Goal: Task Accomplishment & Management: Manage account settings

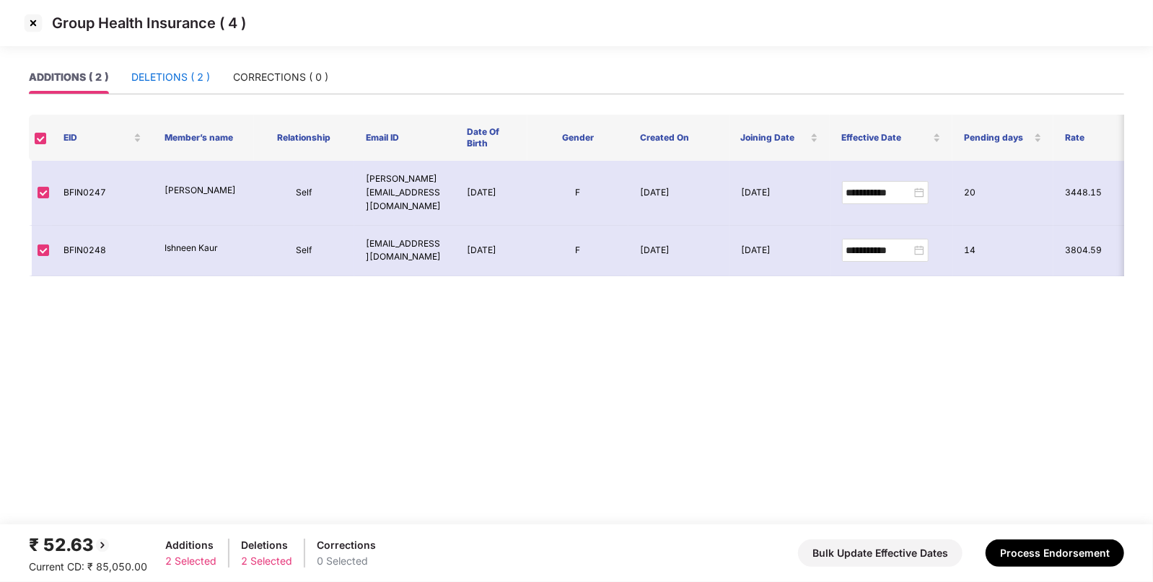
click at [186, 71] on div "DELETIONS ( 2 )" at bounding box center [170, 77] width 79 height 16
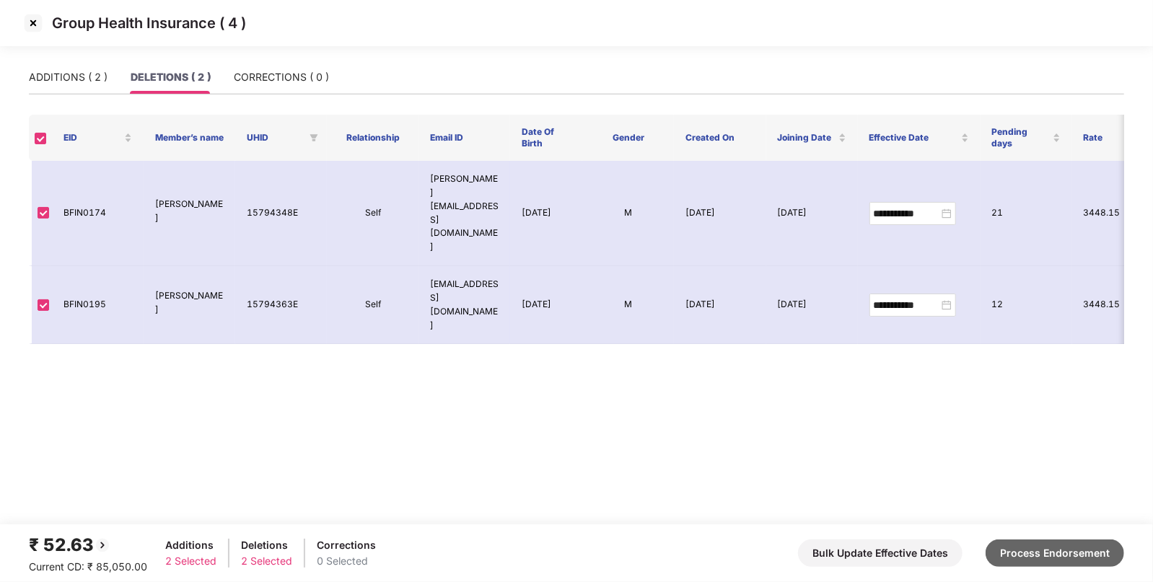
click at [1029, 542] on button "Process Endorsement" at bounding box center [1054, 553] width 138 height 27
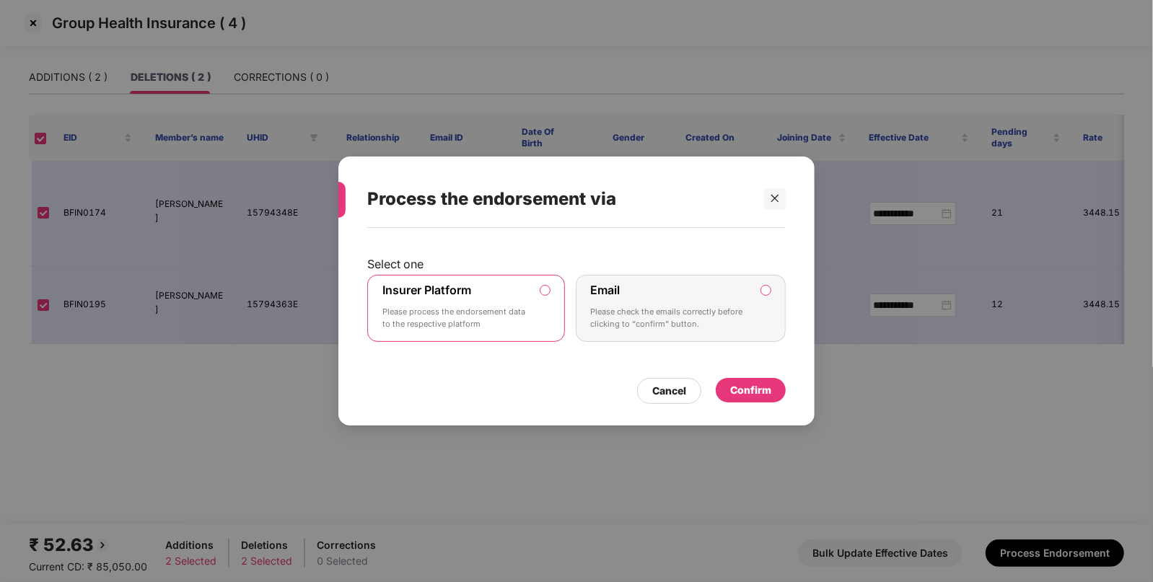
click at [763, 382] on div "Confirm" at bounding box center [751, 390] width 70 height 25
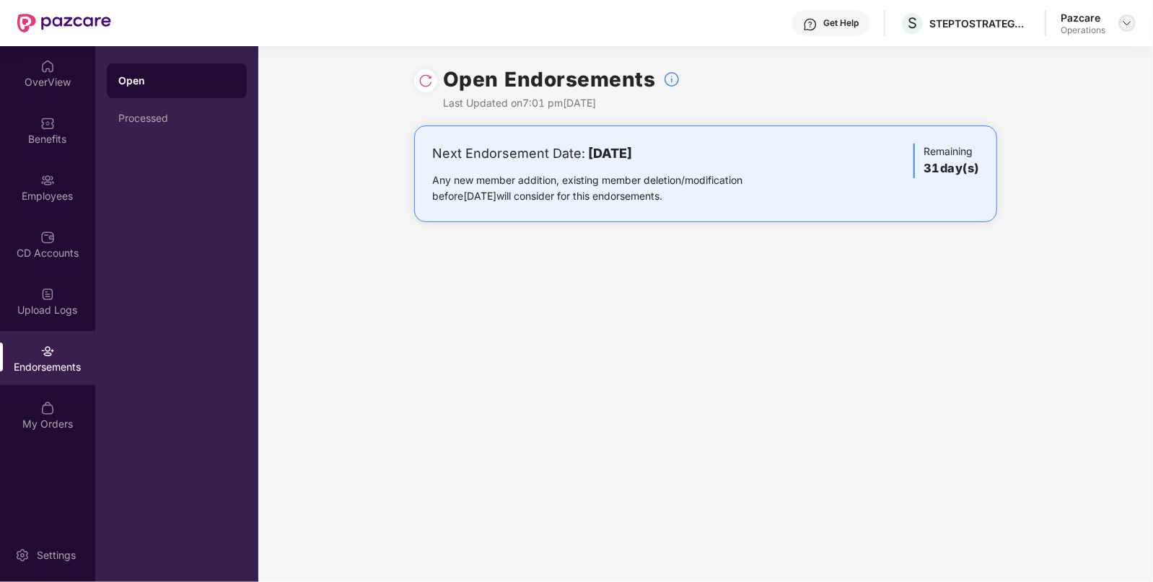
click at [1130, 19] on img at bounding box center [1127, 23] width 12 height 12
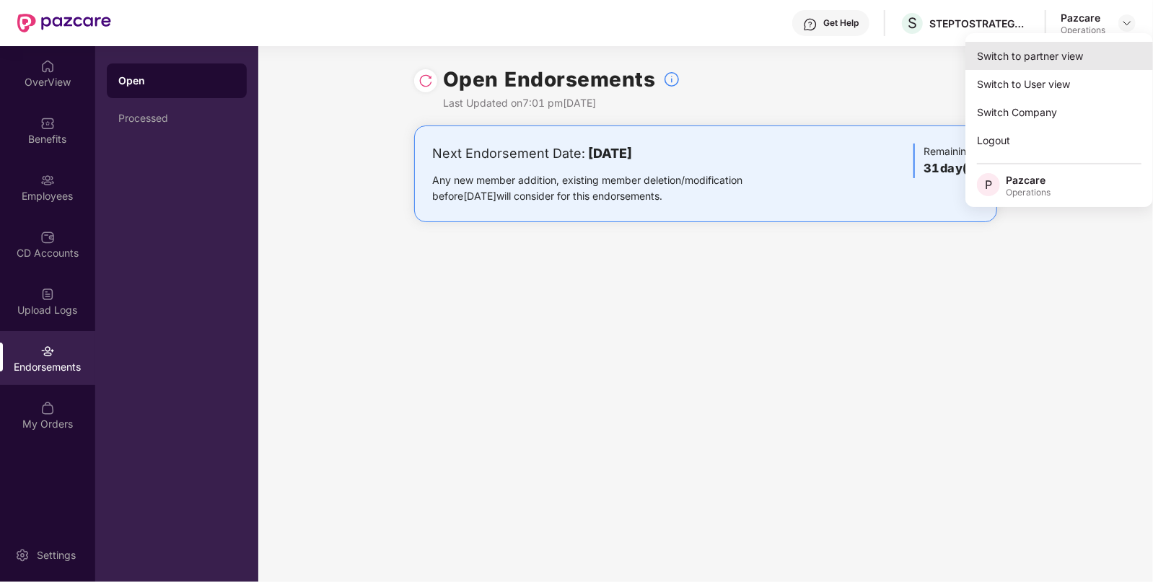
click at [1047, 51] on div "Switch to partner view" at bounding box center [1059, 56] width 188 height 28
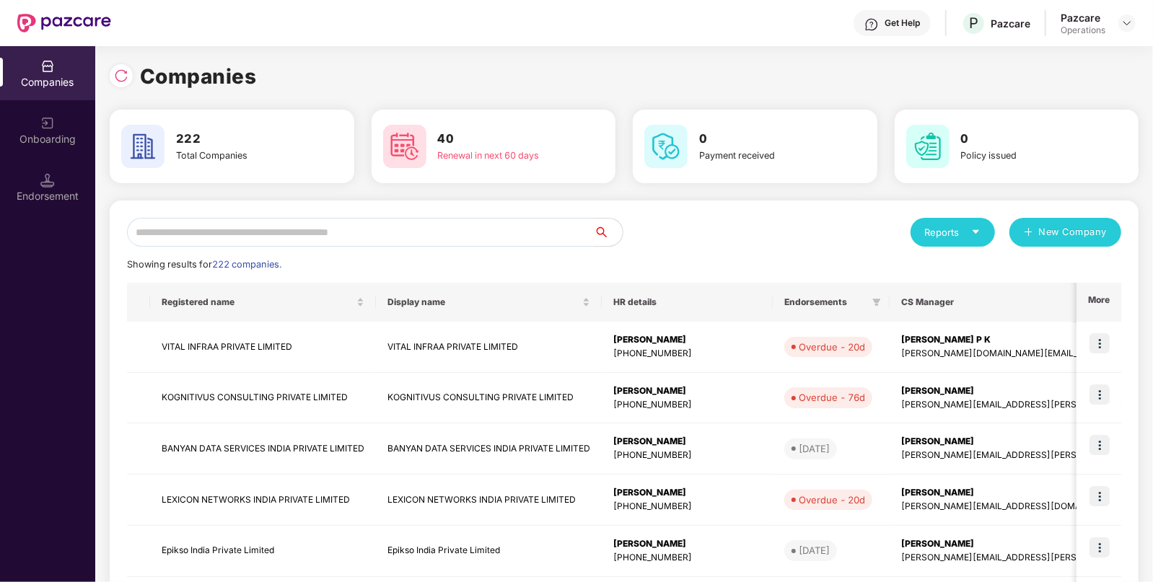
click at [400, 231] on input "text" at bounding box center [360, 232] width 467 height 29
paste input "**********"
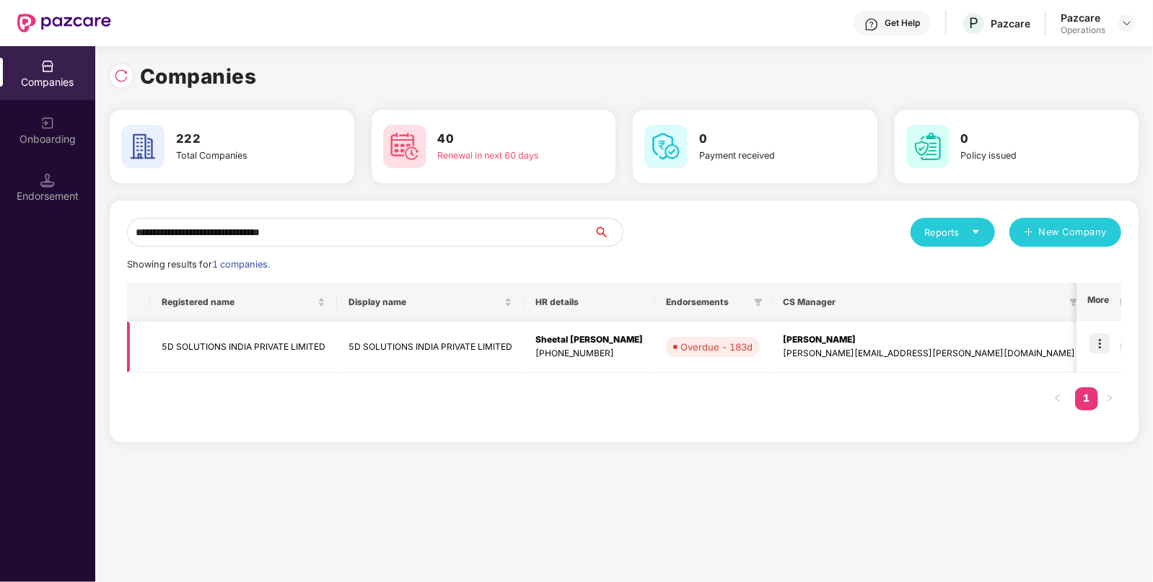
type input "**********"
click at [1104, 333] on img at bounding box center [1099, 343] width 20 height 20
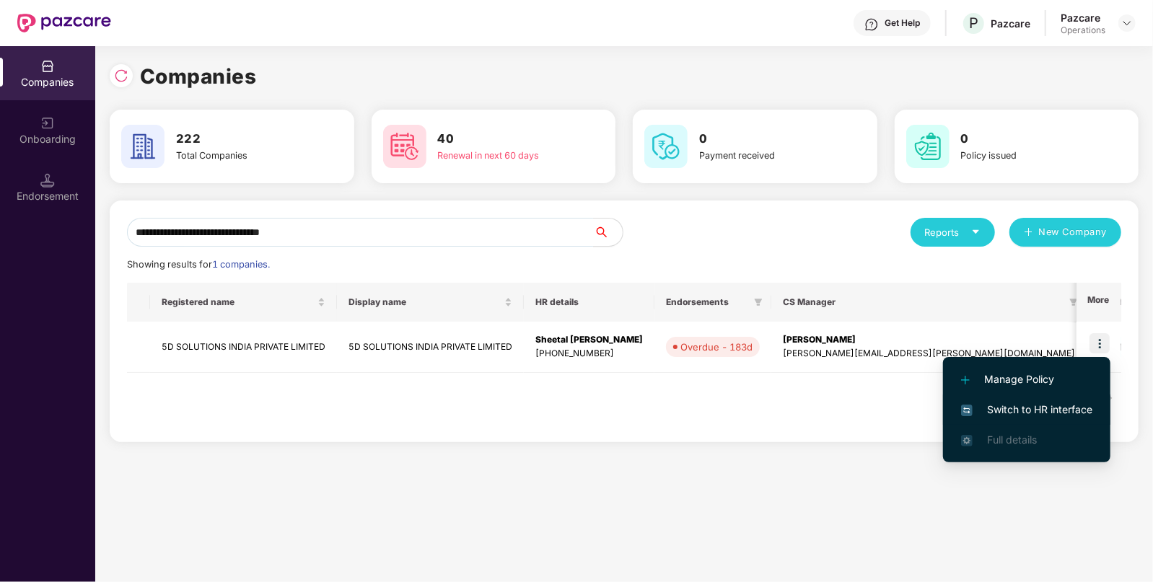
click at [999, 408] on span "Switch to HR interface" at bounding box center [1026, 410] width 131 height 16
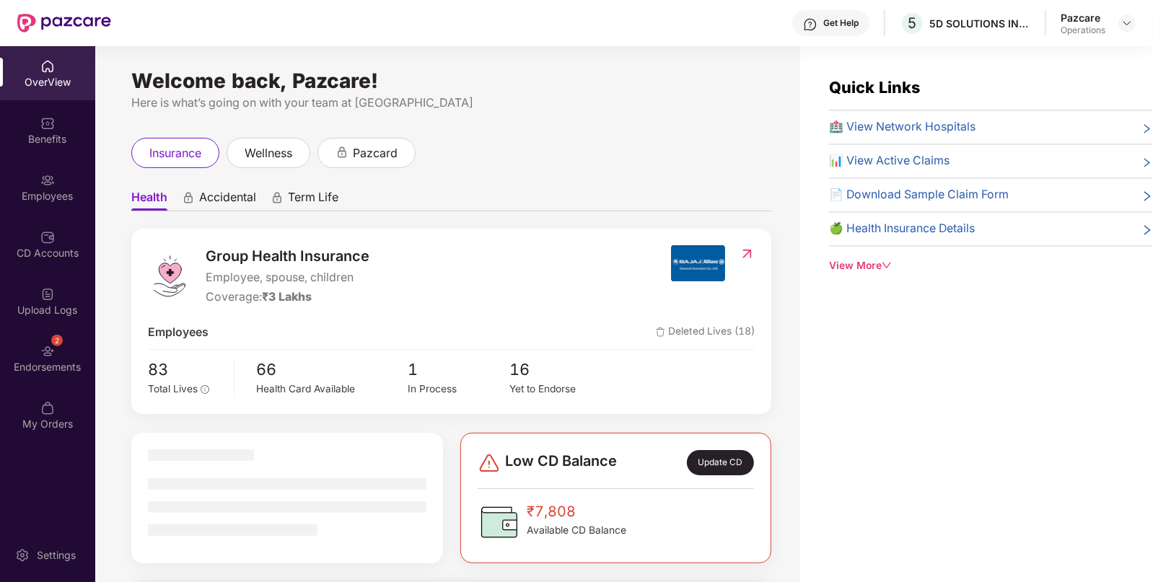
click at [22, 353] on div "2 Endorsements" at bounding box center [47, 358] width 95 height 54
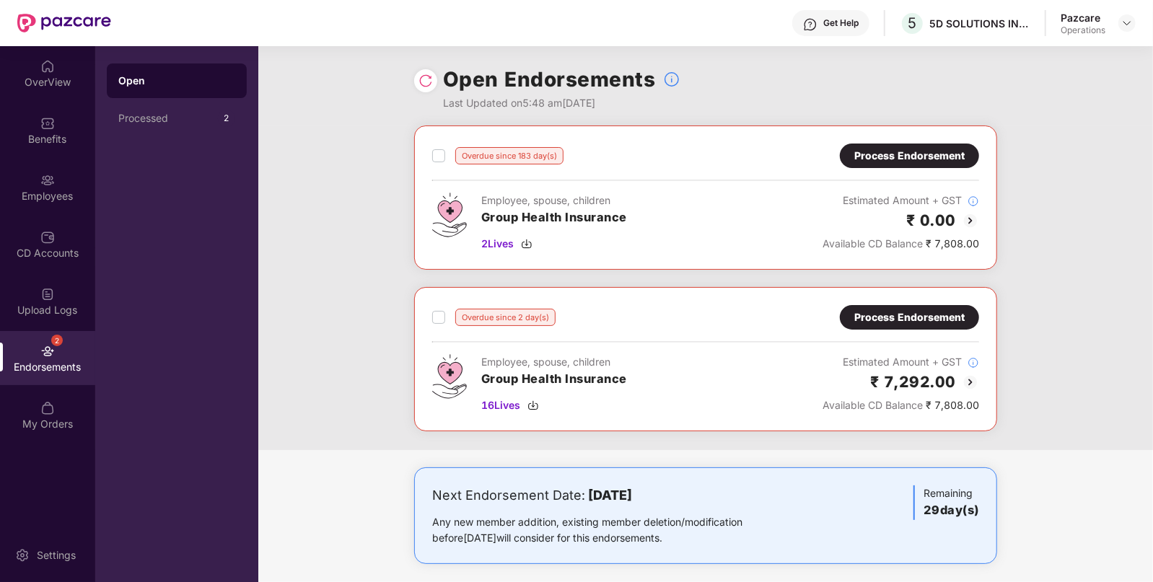
click at [965, 379] on img at bounding box center [969, 382] width 17 height 17
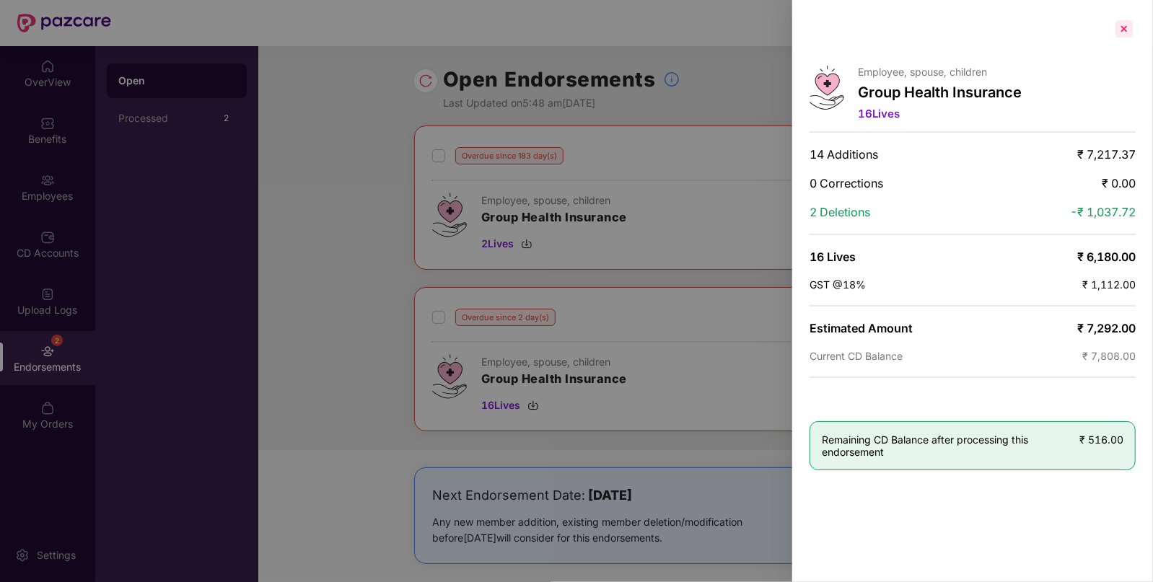
click at [1125, 29] on div at bounding box center [1123, 28] width 23 height 23
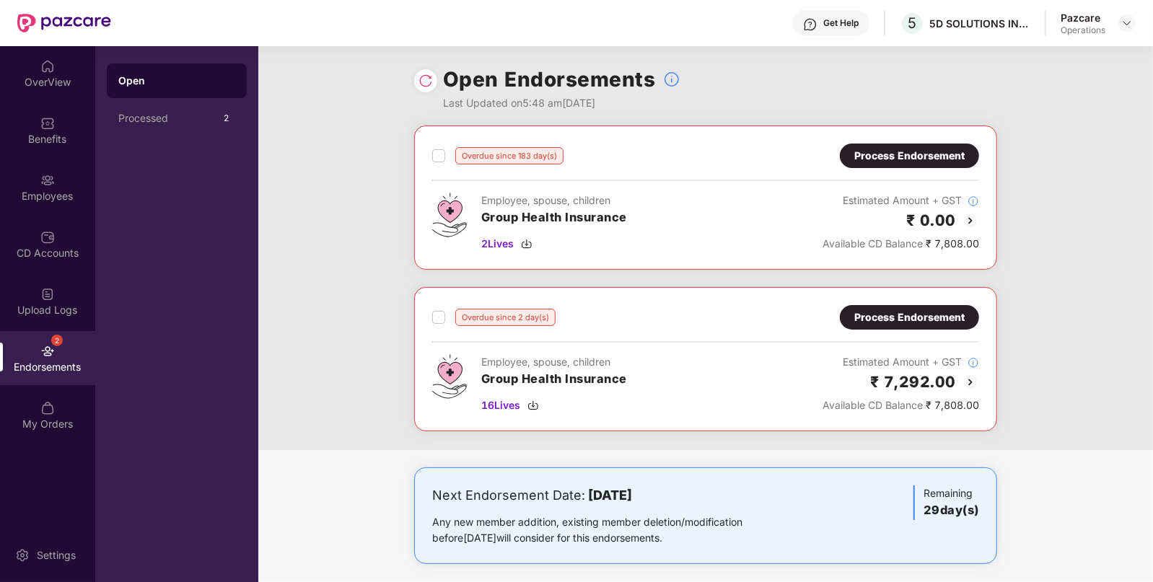
click at [974, 377] on img at bounding box center [969, 382] width 17 height 17
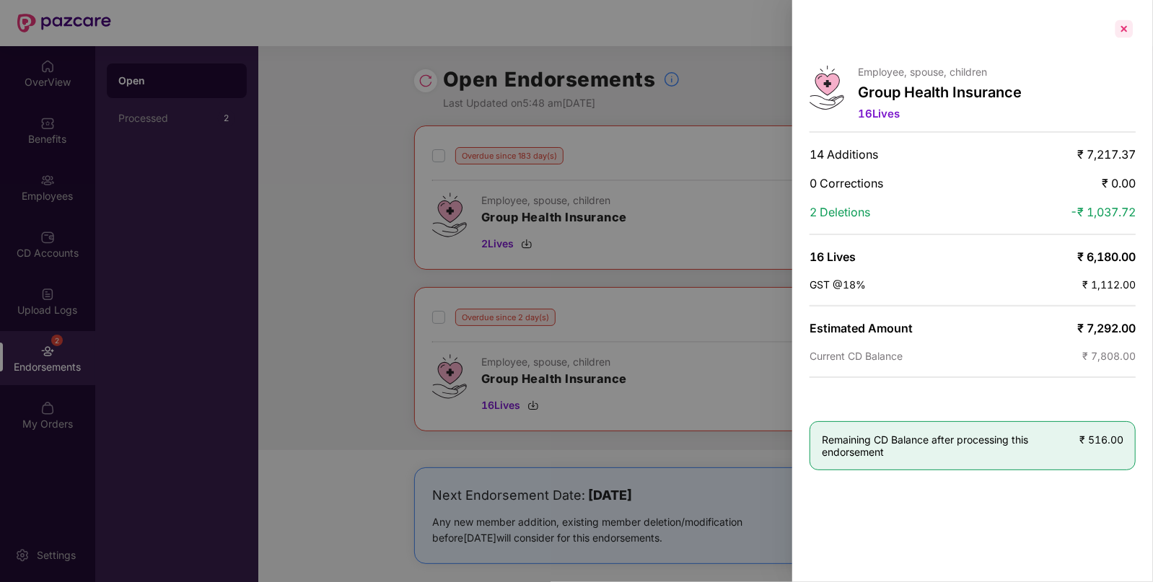
click at [1125, 30] on div at bounding box center [1123, 28] width 23 height 23
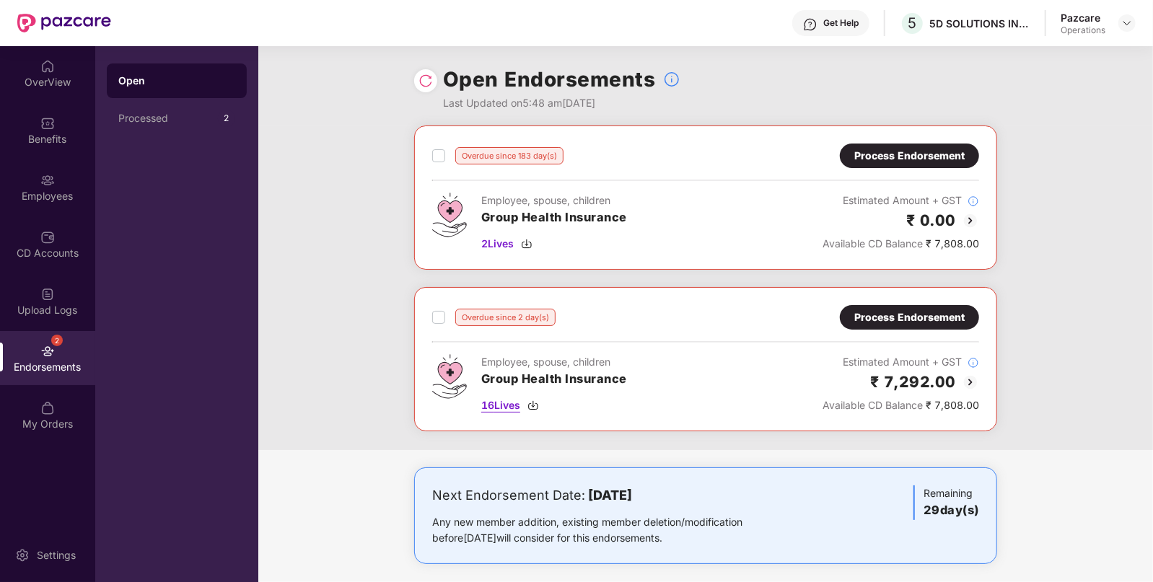
click at [537, 404] on img at bounding box center [533, 406] width 12 height 12
click at [909, 307] on div "Process Endorsement" at bounding box center [909, 317] width 139 height 25
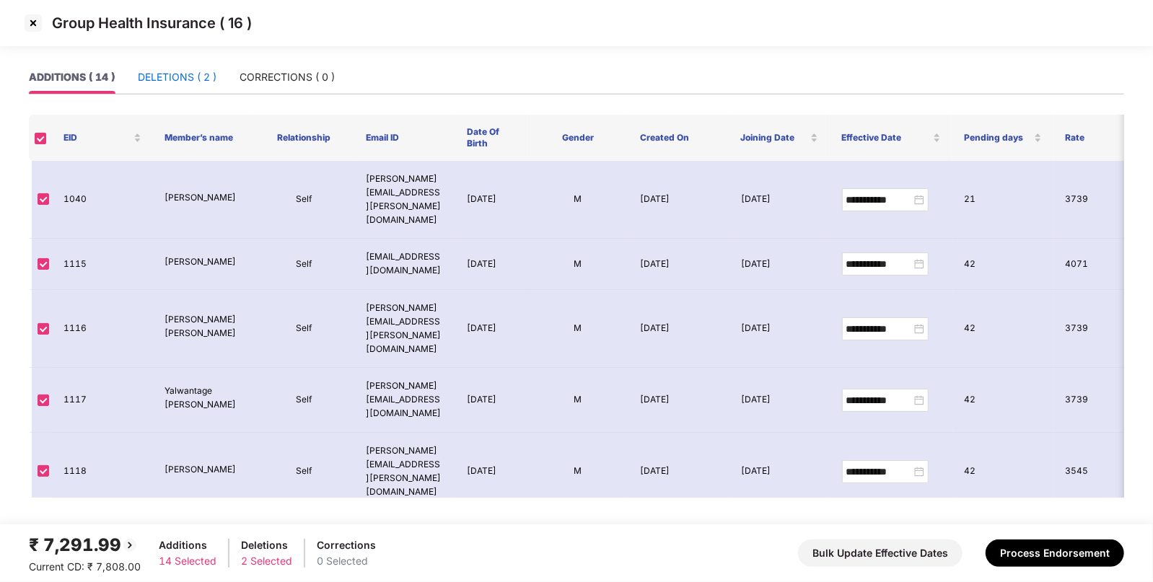
click at [180, 79] on div "DELETIONS ( 2 )" at bounding box center [177, 77] width 79 height 16
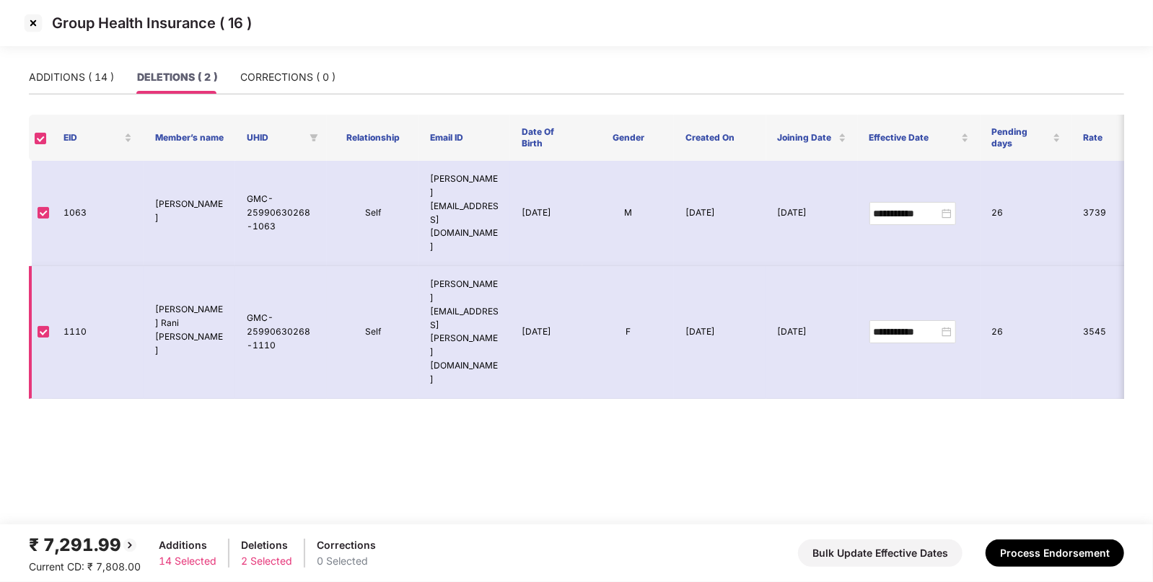
click at [257, 266] on td "GMC-25990630268-1110" at bounding box center [281, 332] width 92 height 133
copy td "GMC-25990630268-1110"
click at [1047, 539] on div "₹ 7,291.99 Current CD: ₹ 7,808.00 Additions 14 Selected Deletions 2 Selected Co…" at bounding box center [576, 553] width 1095 height 43
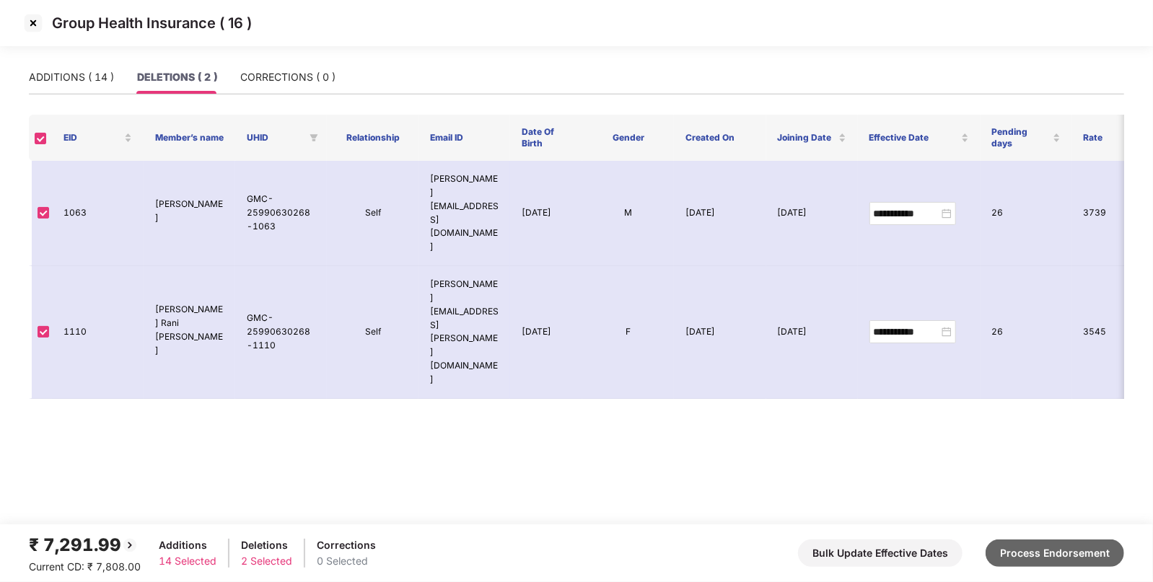
click at [1039, 563] on button "Process Endorsement" at bounding box center [1054, 553] width 138 height 27
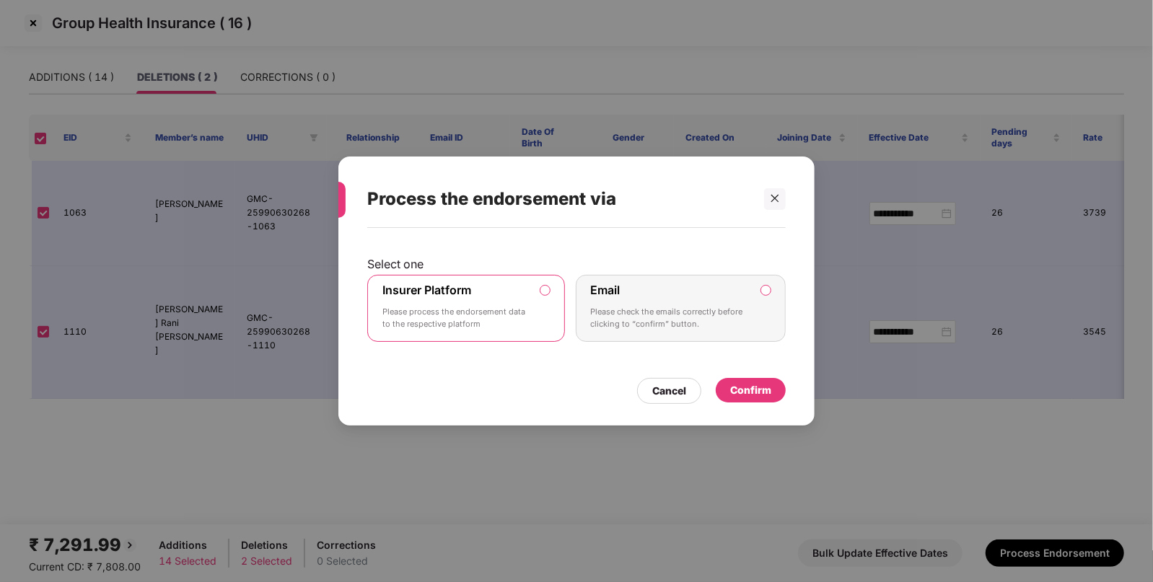
click at [752, 400] on div "Confirm" at bounding box center [751, 390] width 70 height 25
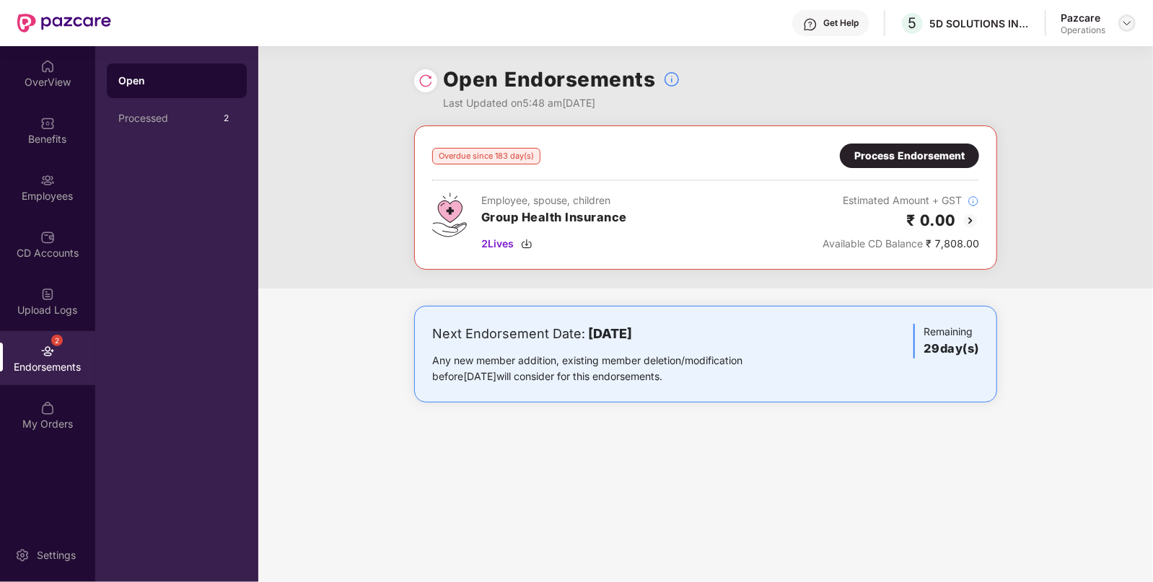
click at [1124, 18] on img at bounding box center [1127, 23] width 12 height 12
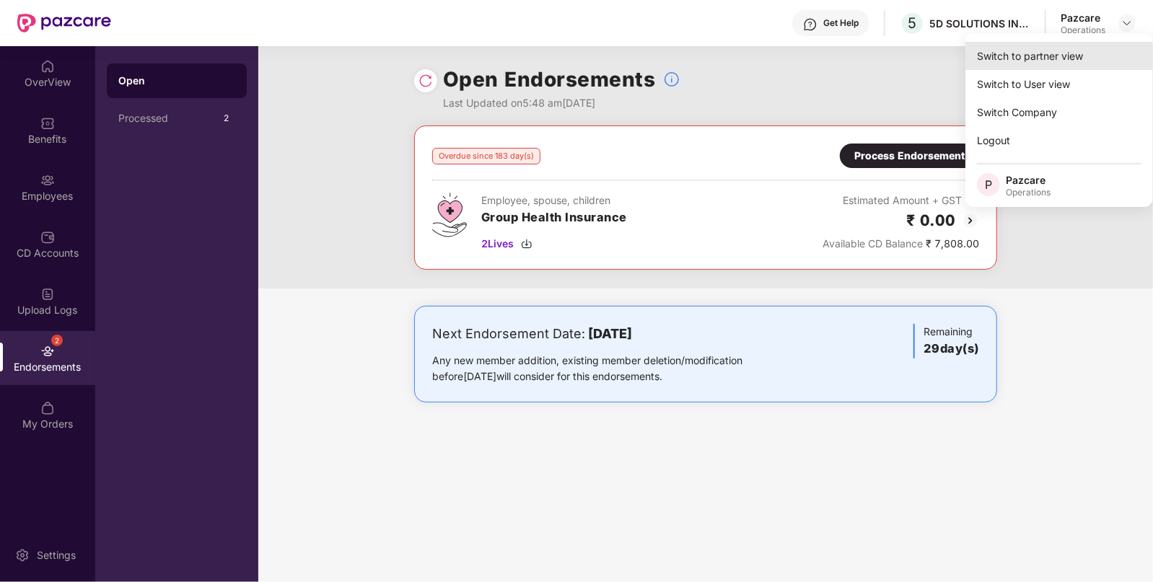
click at [1013, 49] on div "Switch to partner view" at bounding box center [1059, 56] width 188 height 28
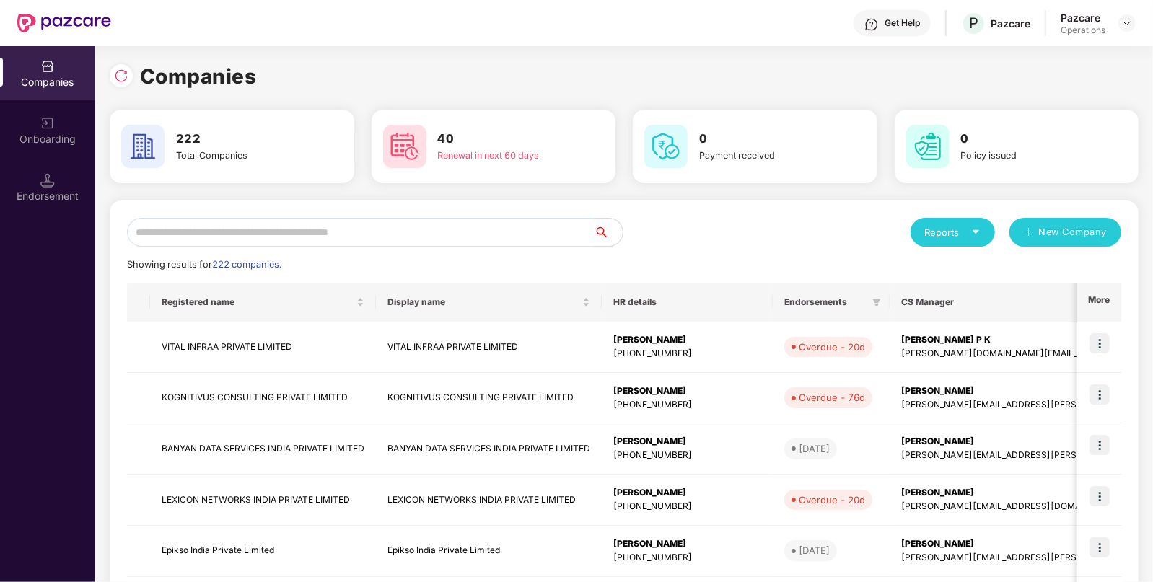
click at [447, 234] on input "text" at bounding box center [360, 232] width 467 height 29
paste input "**********"
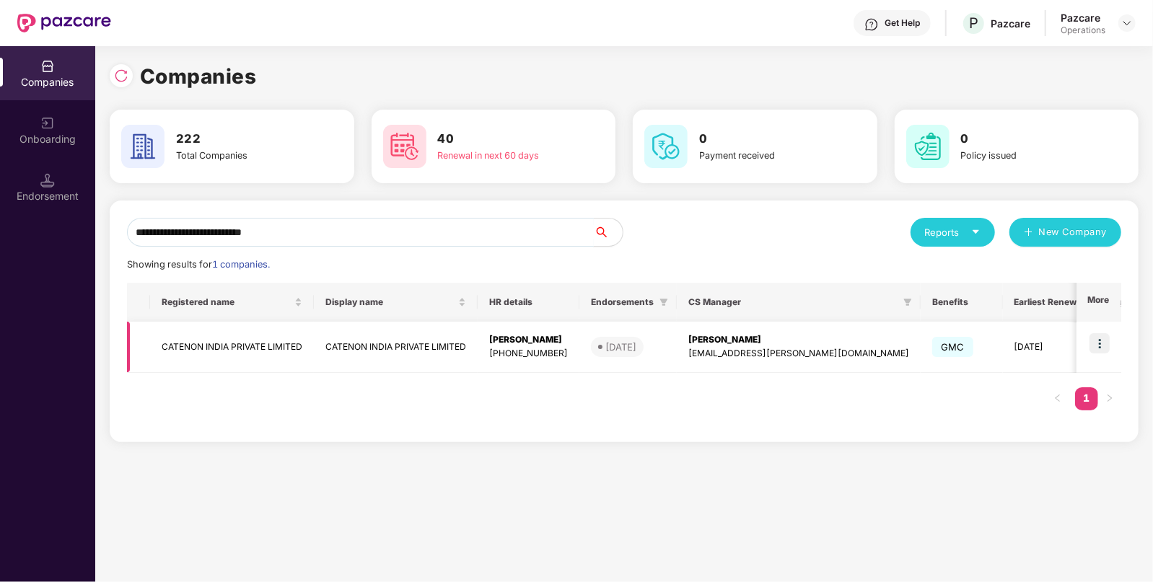
type input "**********"
click at [242, 353] on td "CATENON INDIA PRIVATE LIMITED" at bounding box center [232, 347] width 164 height 51
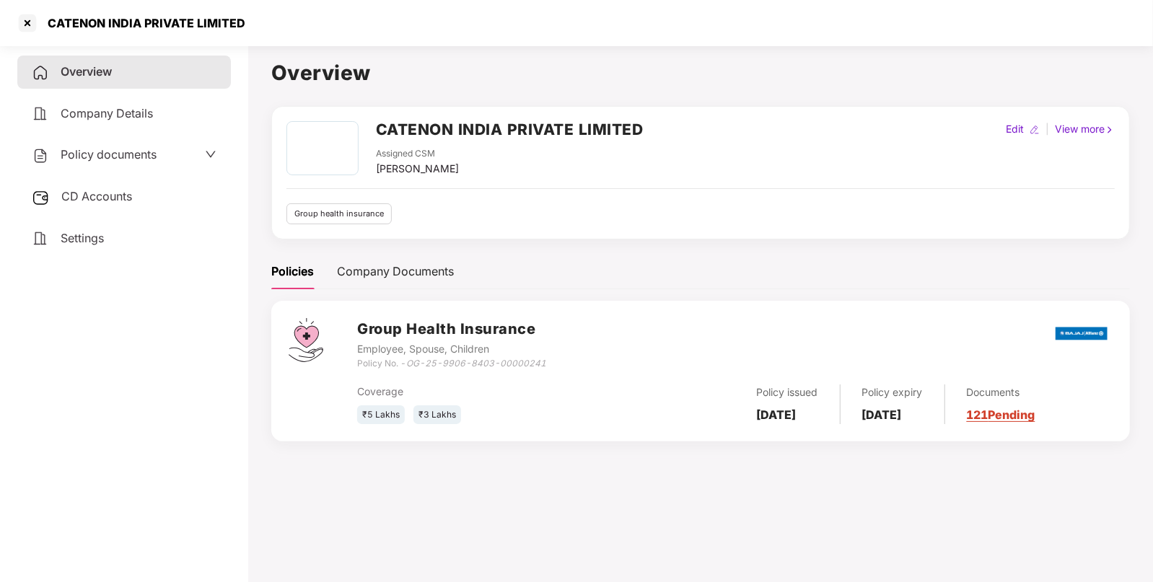
click at [141, 205] on div "CD Accounts" at bounding box center [124, 196] width 214 height 33
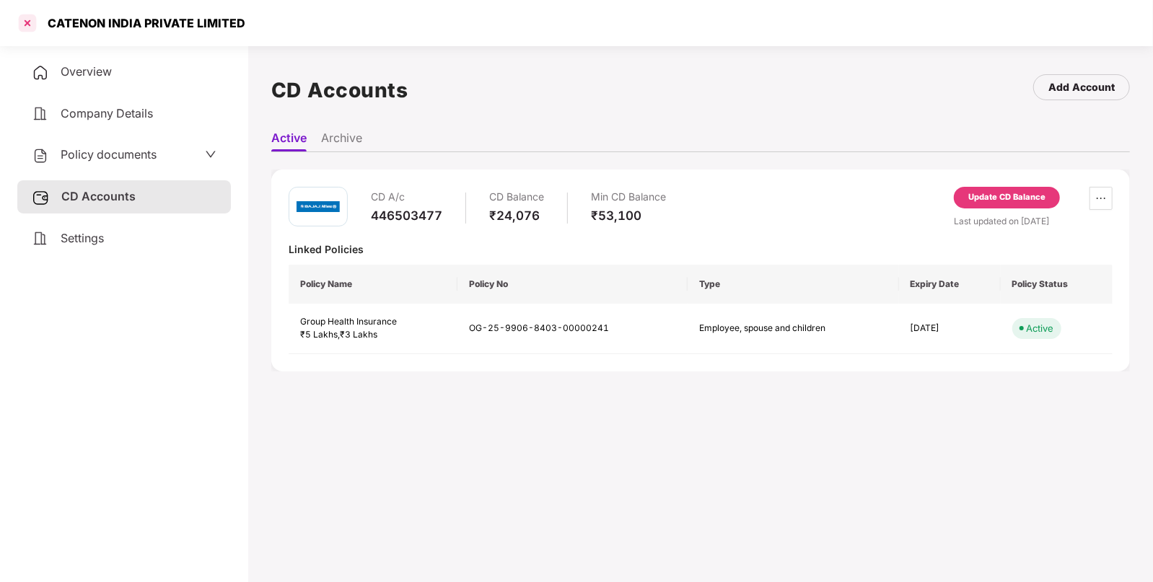
click at [24, 22] on div at bounding box center [27, 23] width 23 height 23
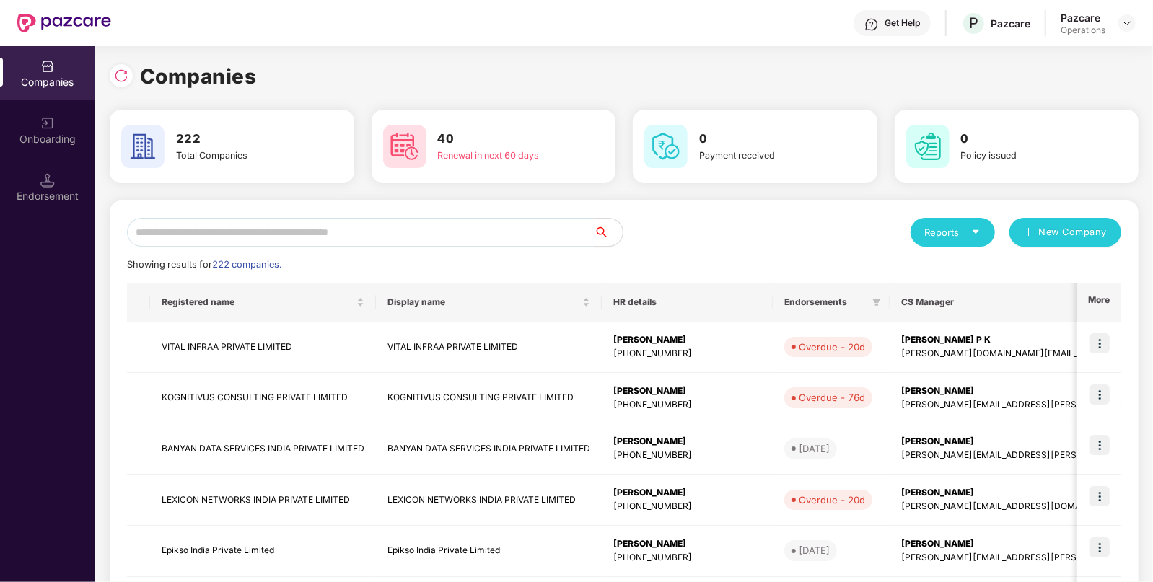
click at [483, 231] on input "text" at bounding box center [360, 232] width 467 height 29
paste input "**********"
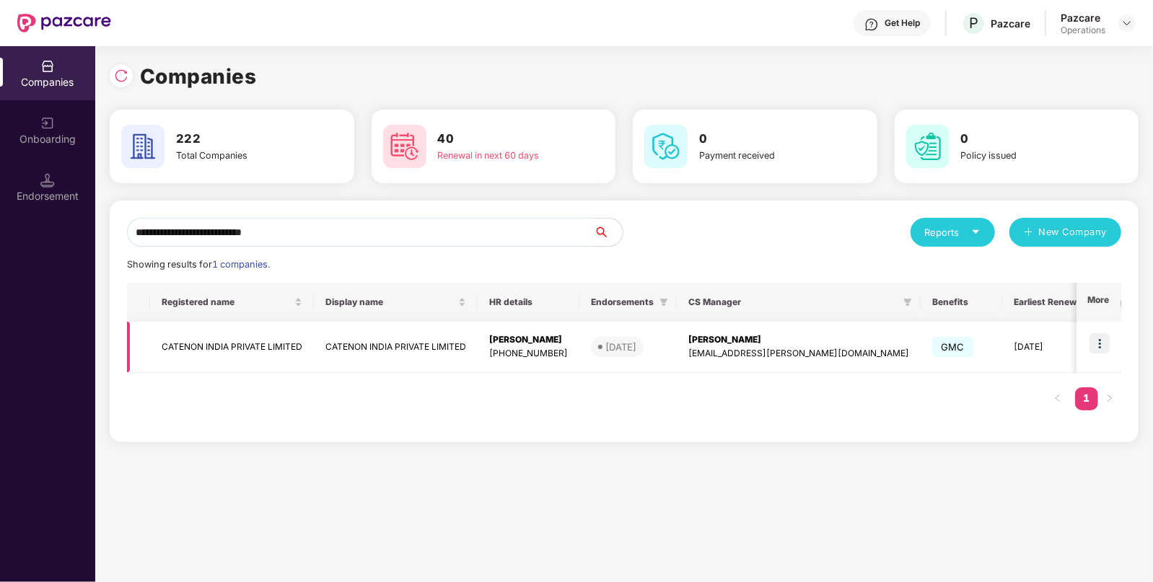
type input "**********"
click at [1106, 341] on img at bounding box center [1099, 343] width 20 height 20
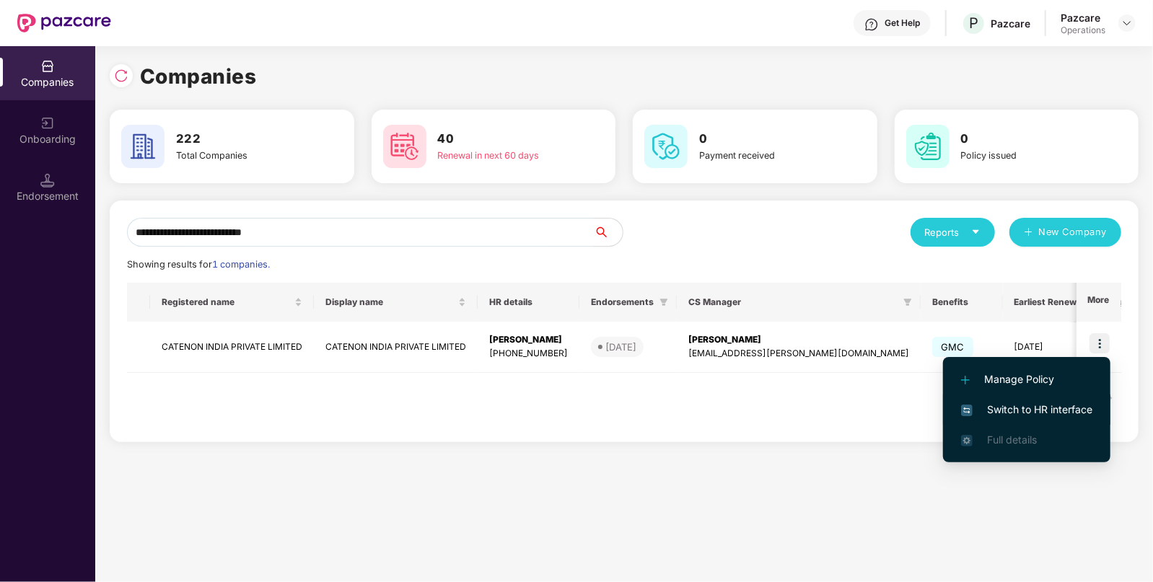
click at [1026, 400] on li "Switch to HR interface" at bounding box center [1026, 410] width 167 height 30
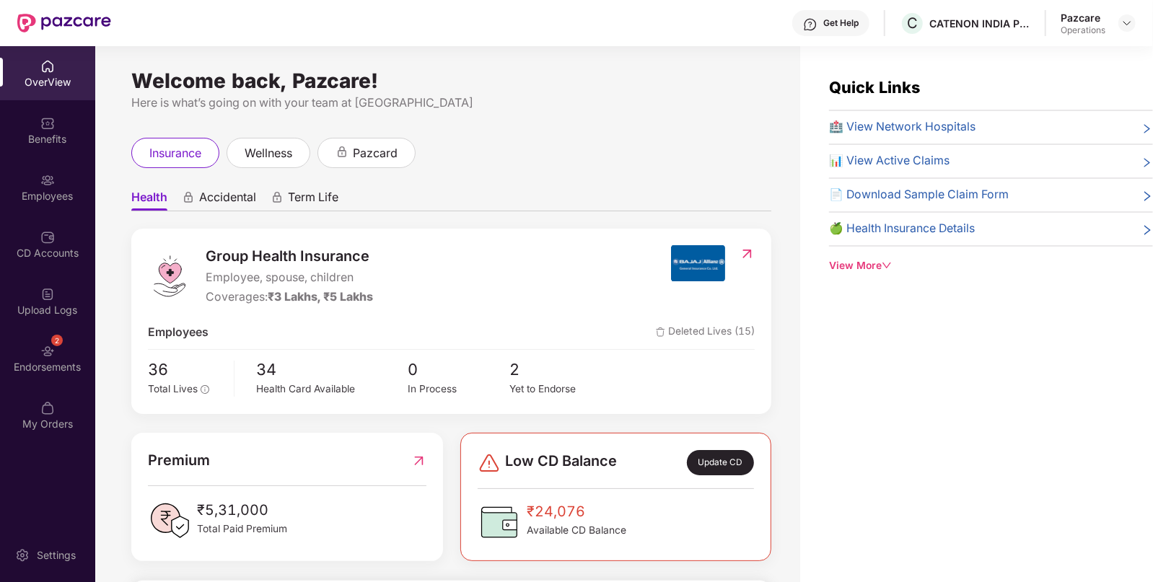
click at [18, 346] on div "2 Endorsements" at bounding box center [47, 358] width 95 height 54
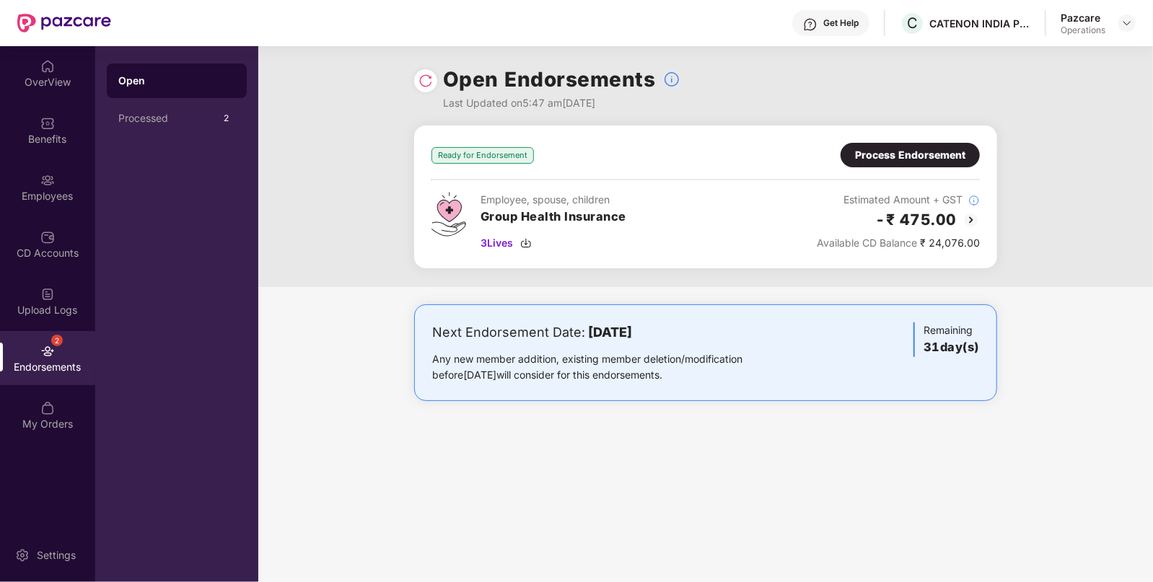
click at [969, 216] on img at bounding box center [970, 219] width 17 height 17
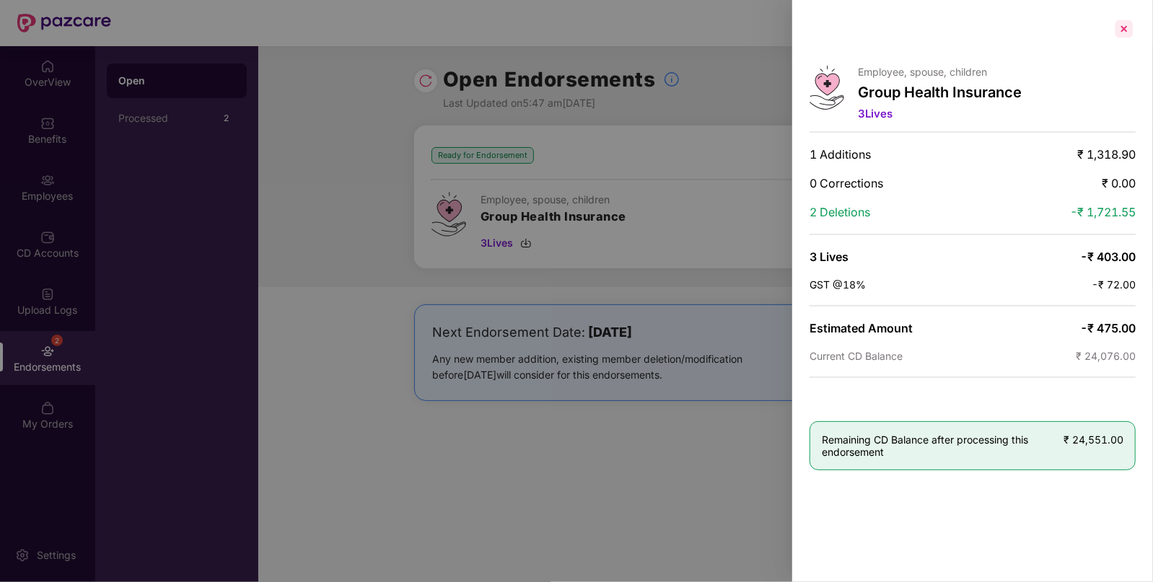
click at [1132, 27] on div at bounding box center [1123, 28] width 23 height 23
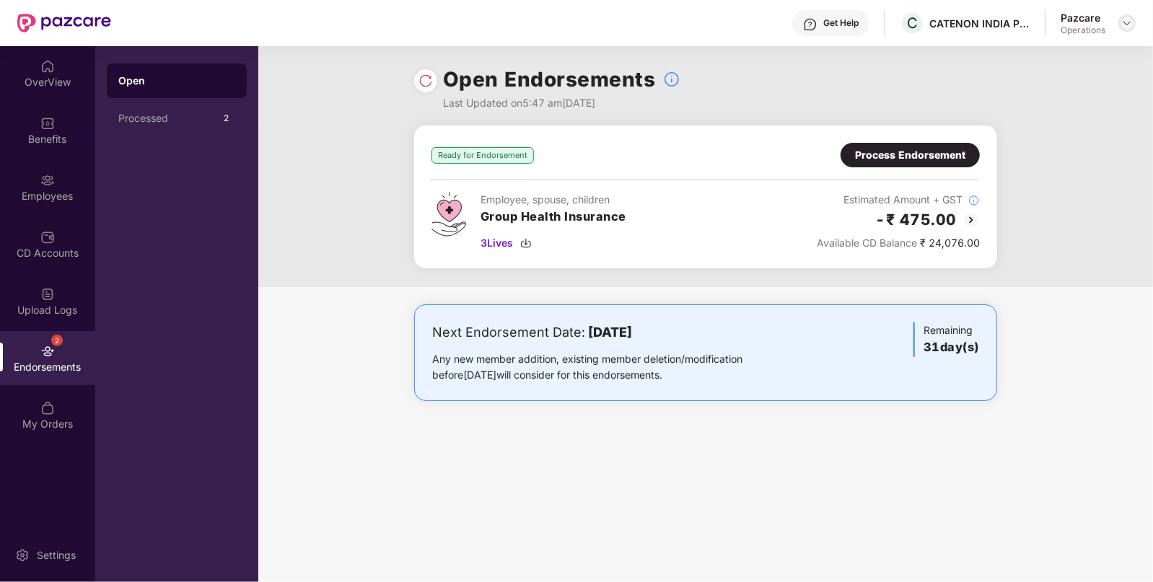
click at [1130, 27] on img at bounding box center [1127, 23] width 12 height 12
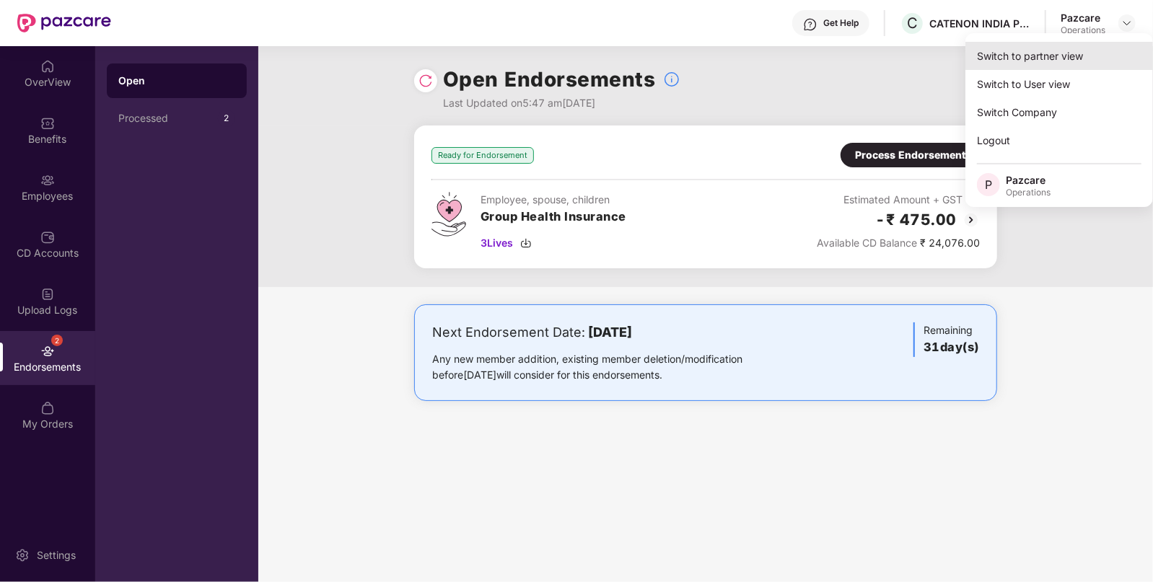
click at [1044, 52] on div "Switch to partner view" at bounding box center [1059, 56] width 188 height 28
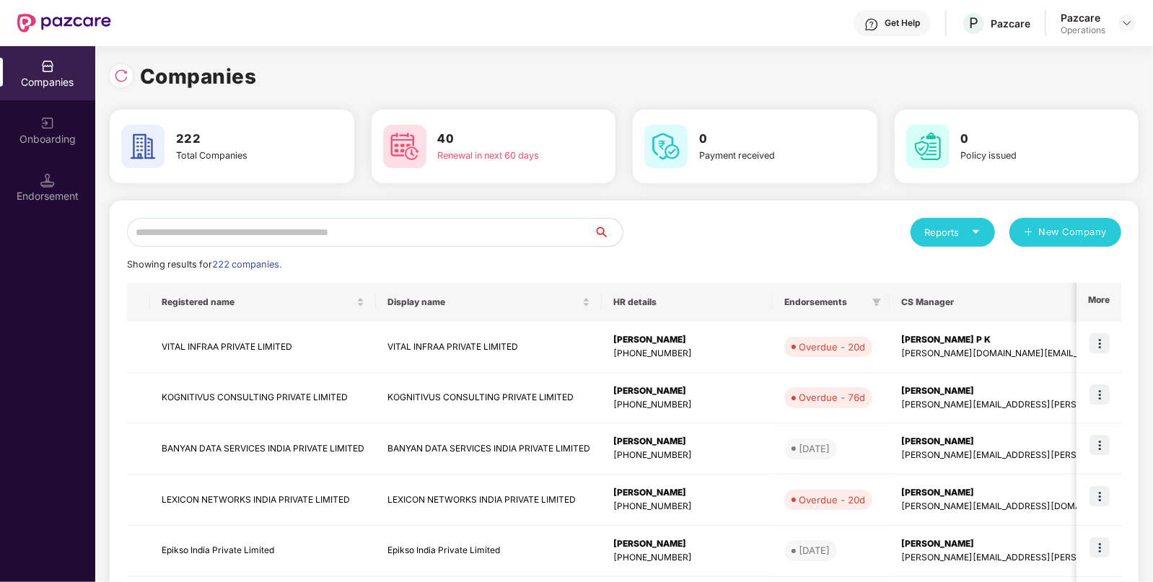
click at [426, 224] on input "text" at bounding box center [360, 232] width 467 height 29
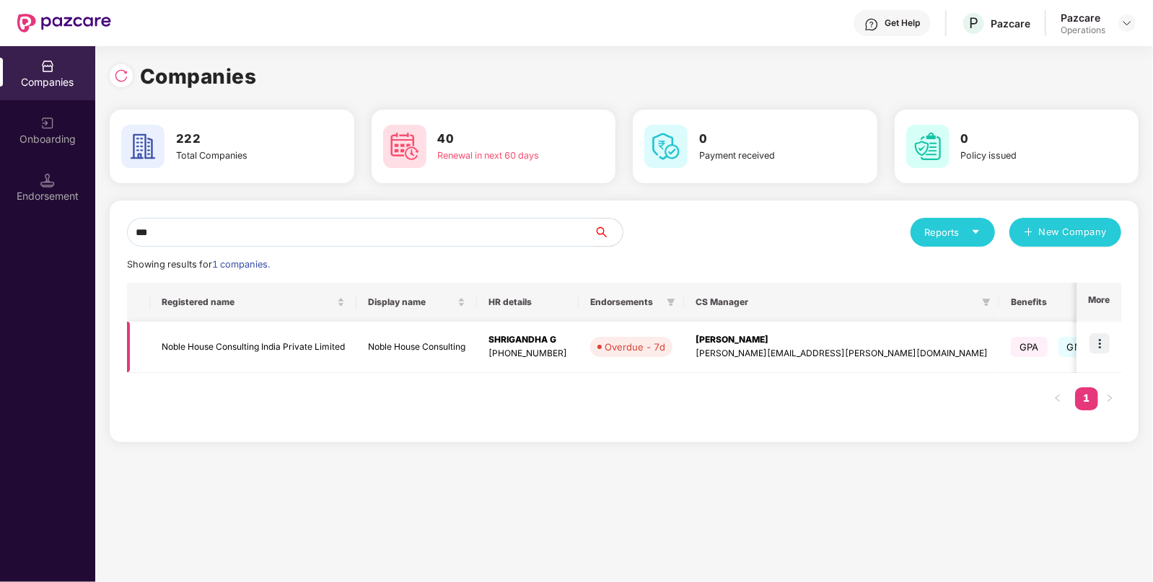
type input "***"
click at [1099, 342] on img at bounding box center [1099, 343] width 20 height 20
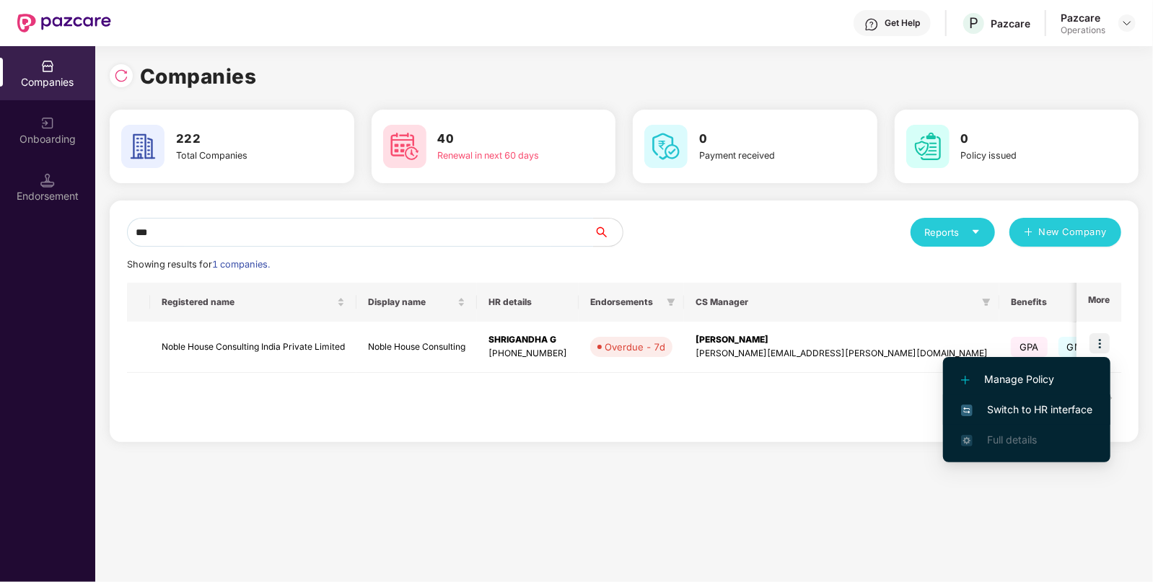
click at [1035, 415] on span "Switch to HR interface" at bounding box center [1026, 410] width 131 height 16
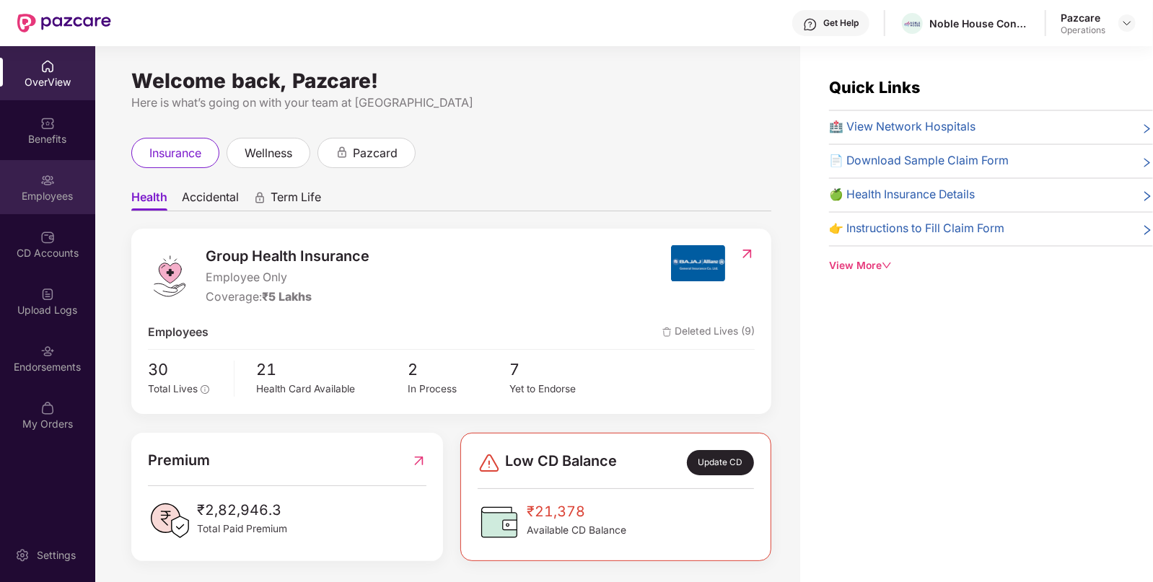
click at [40, 195] on div "Employees" at bounding box center [47, 196] width 95 height 14
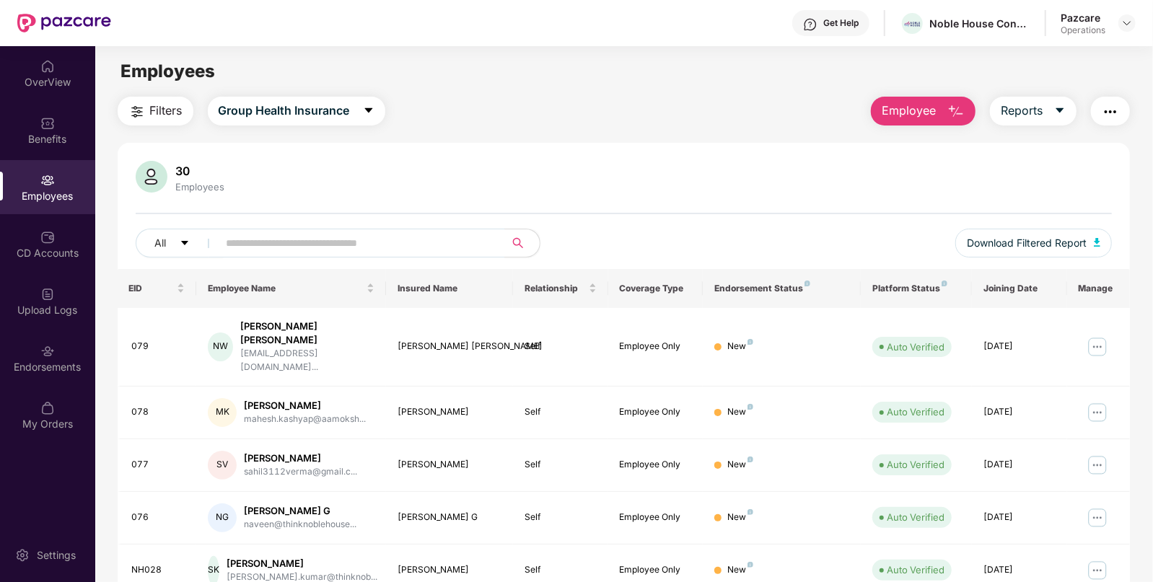
click at [162, 117] on span "Filters" at bounding box center [166, 111] width 32 height 18
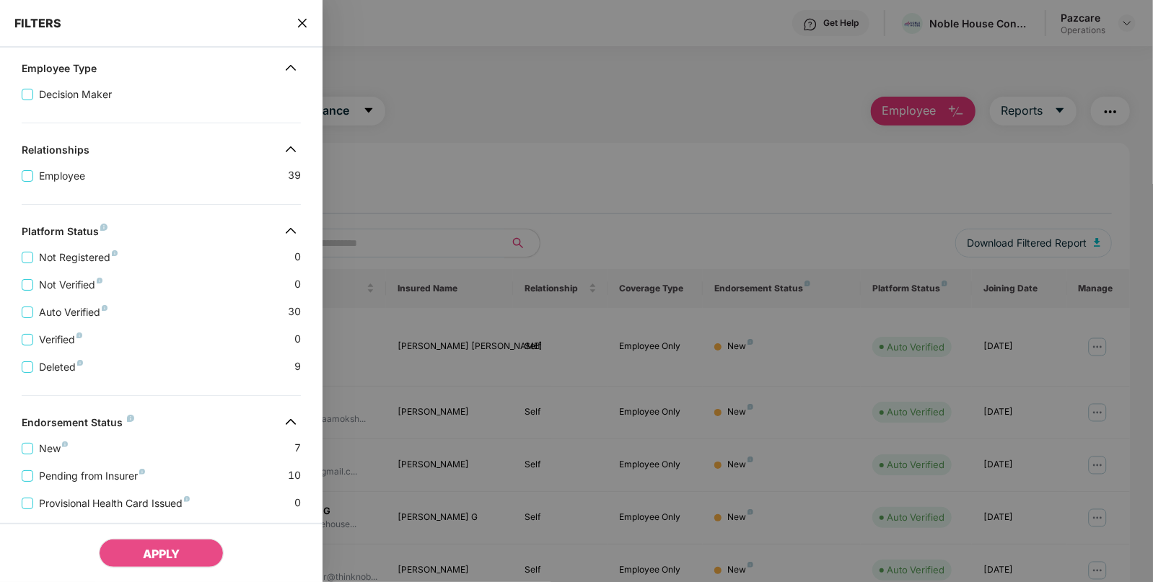
scroll to position [298, 0]
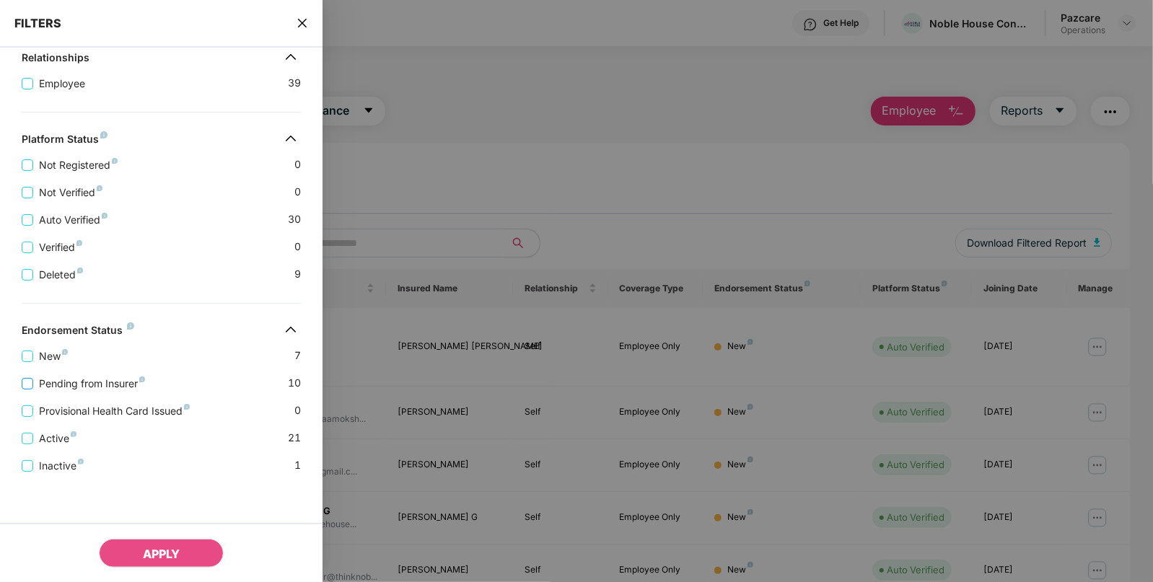
click at [87, 379] on span "Pending from Insurer" at bounding box center [92, 384] width 118 height 16
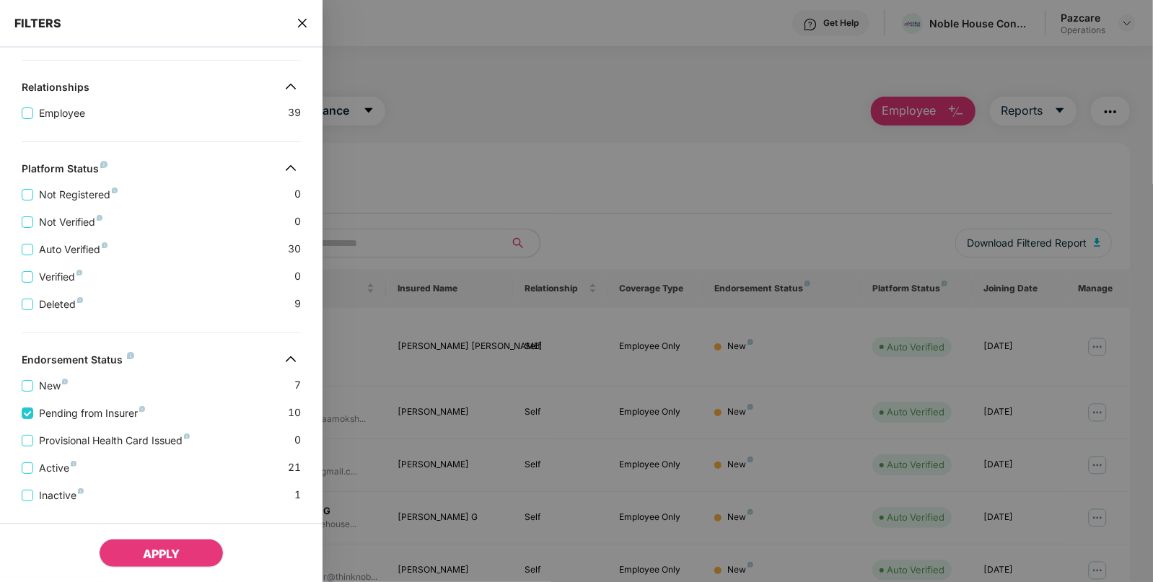
click at [149, 541] on button "APPLY" at bounding box center [161, 553] width 125 height 29
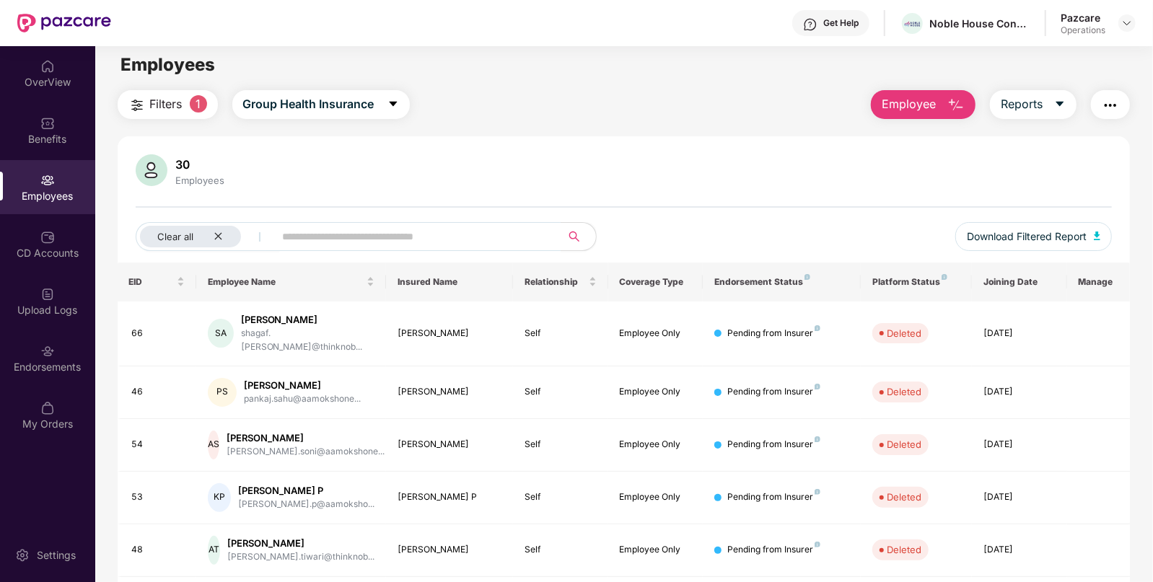
scroll to position [0, 0]
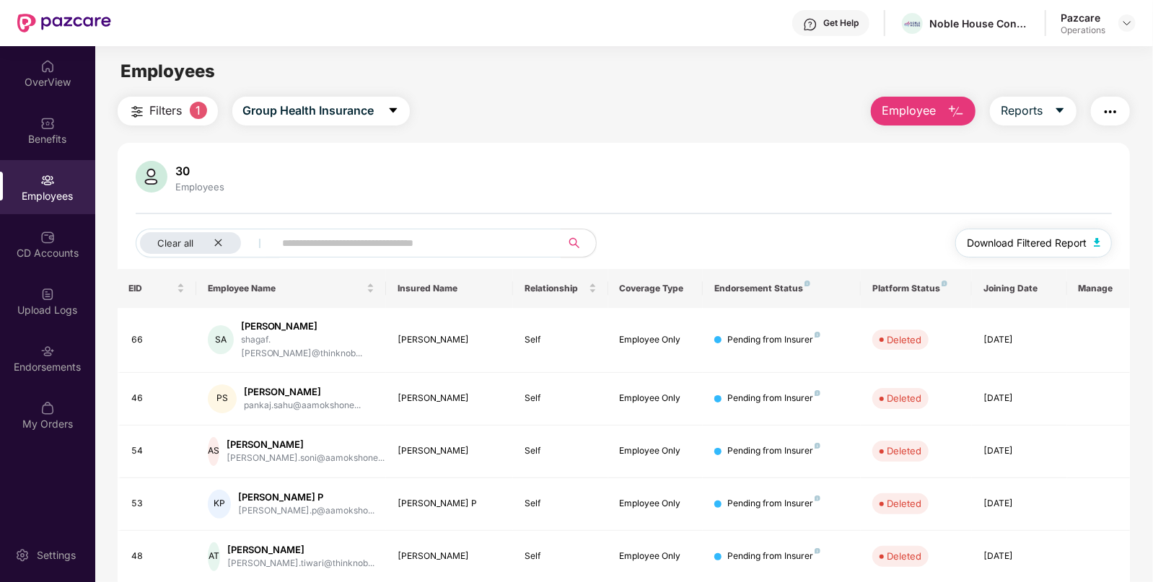
click at [1040, 241] on span "Download Filtered Report" at bounding box center [1027, 243] width 120 height 16
click at [43, 121] on img at bounding box center [47, 123] width 14 height 14
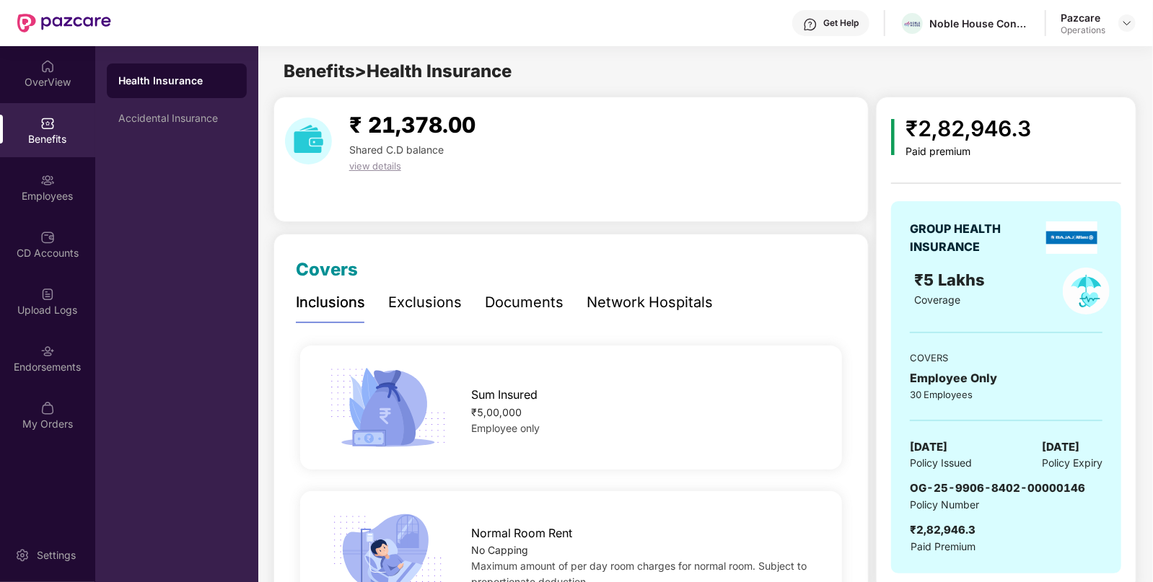
click at [387, 366] on img at bounding box center [388, 408] width 127 height 88
click at [50, 346] on img at bounding box center [47, 351] width 14 height 14
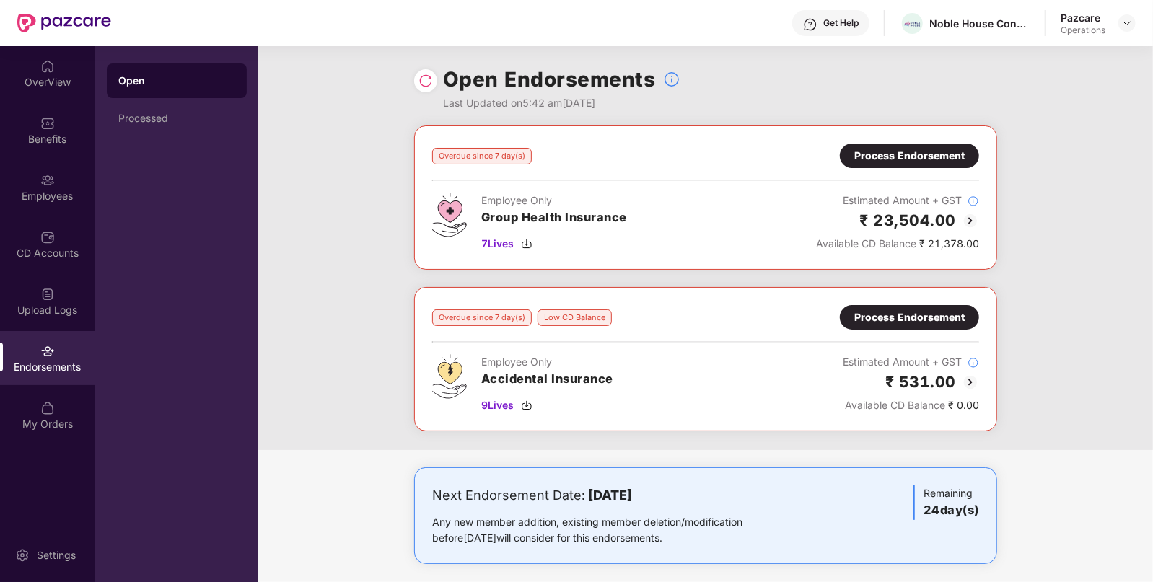
click at [964, 224] on img at bounding box center [969, 220] width 17 height 17
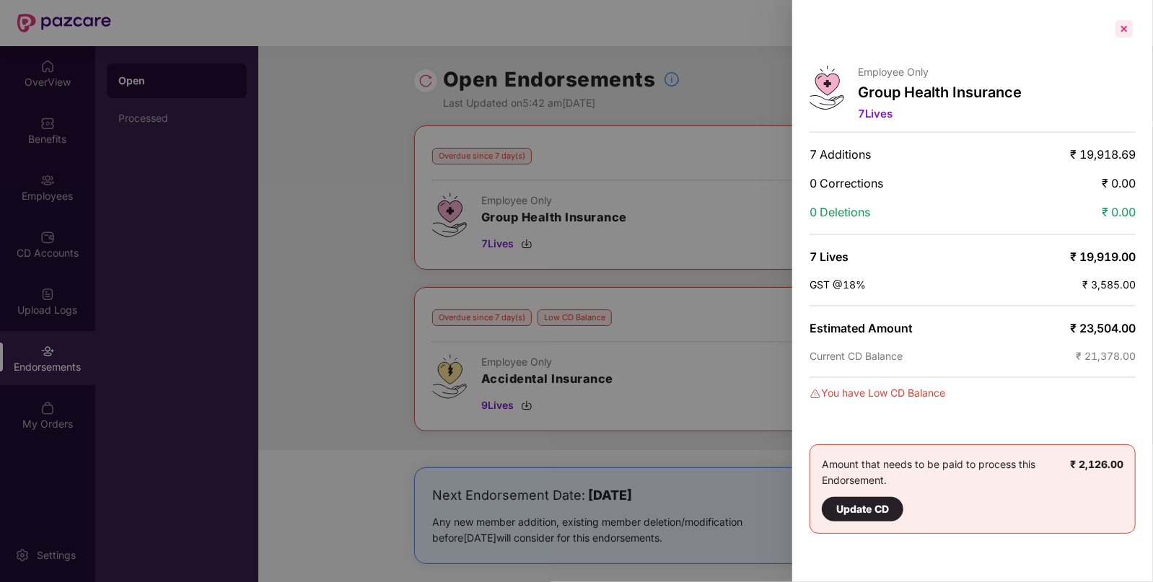
click at [1129, 22] on div at bounding box center [1123, 28] width 23 height 23
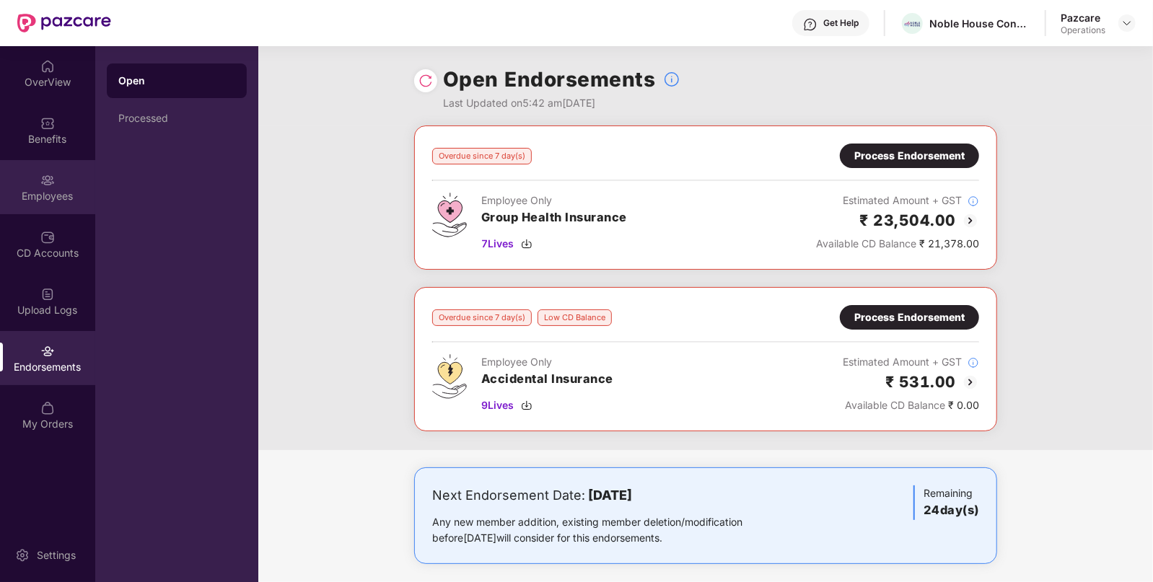
click at [62, 180] on div "Employees" at bounding box center [47, 187] width 95 height 54
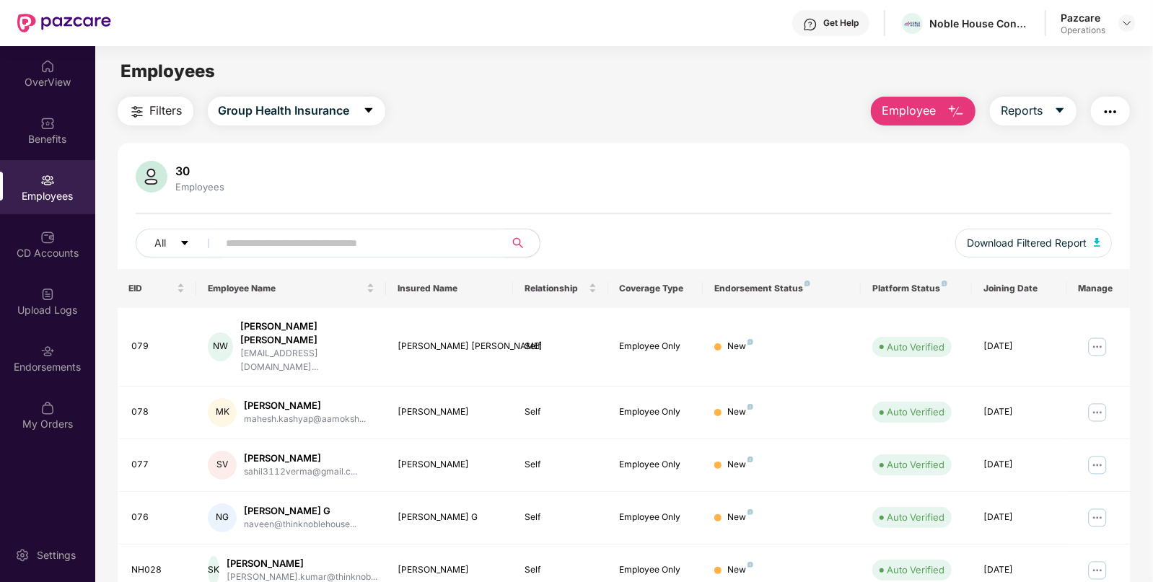
click at [1104, 97] on button "button" at bounding box center [1110, 111] width 39 height 29
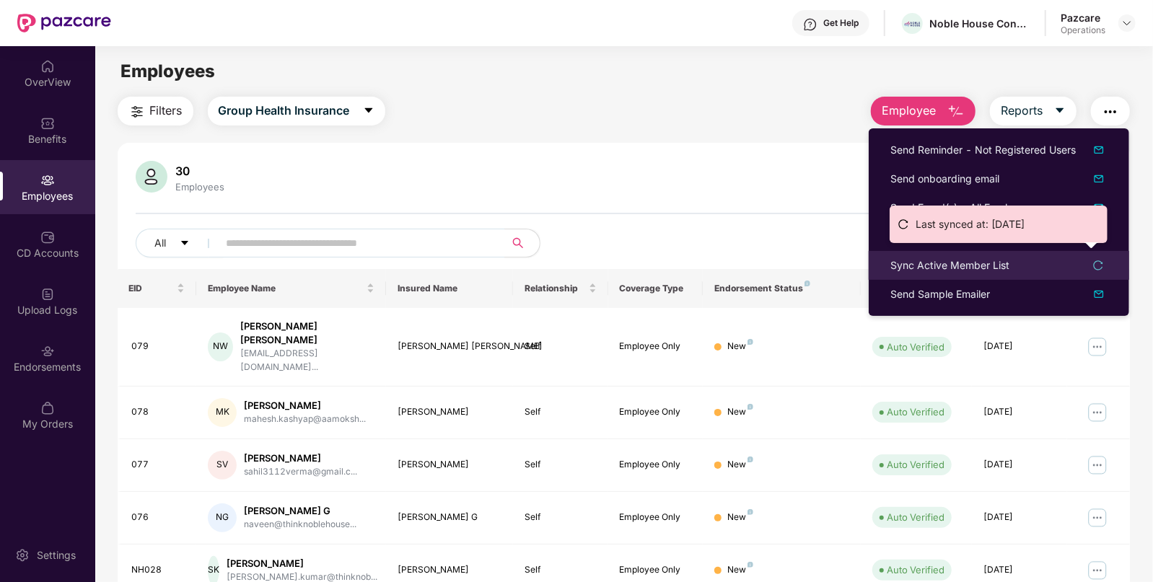
click at [946, 272] on div "Sync Active Member List" at bounding box center [949, 266] width 119 height 16
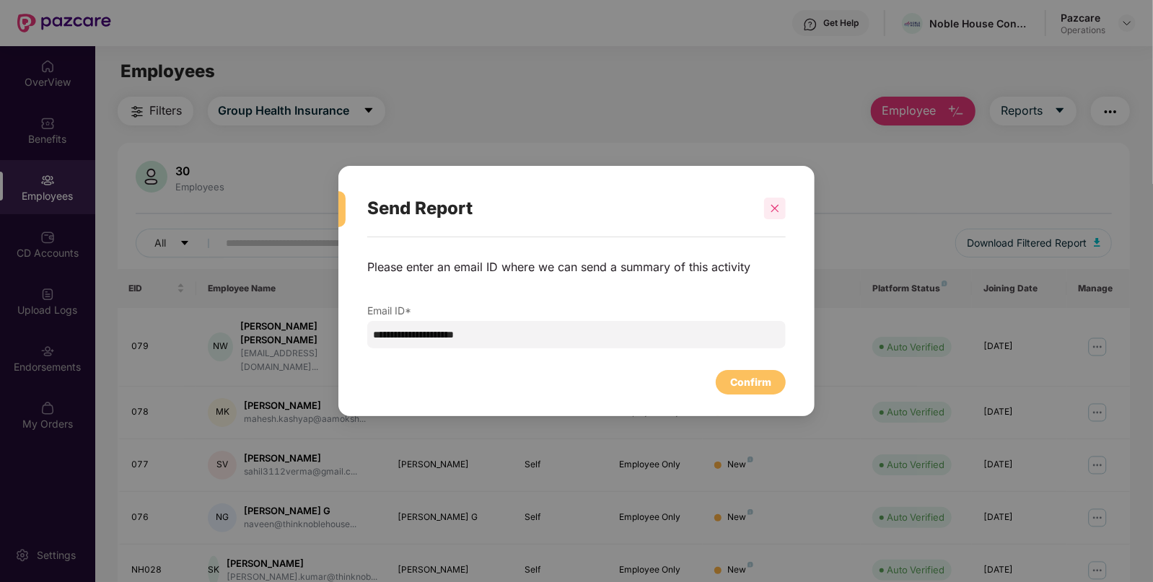
click at [768, 206] on div at bounding box center [775, 209] width 22 height 22
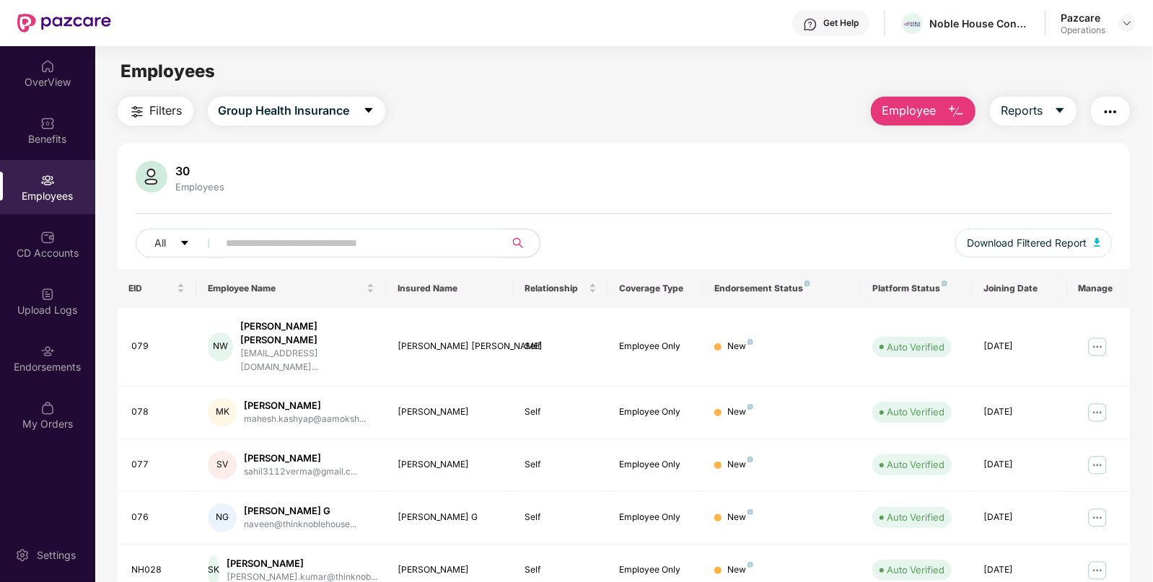
click at [1114, 108] on img "button" at bounding box center [1109, 111] width 17 height 17
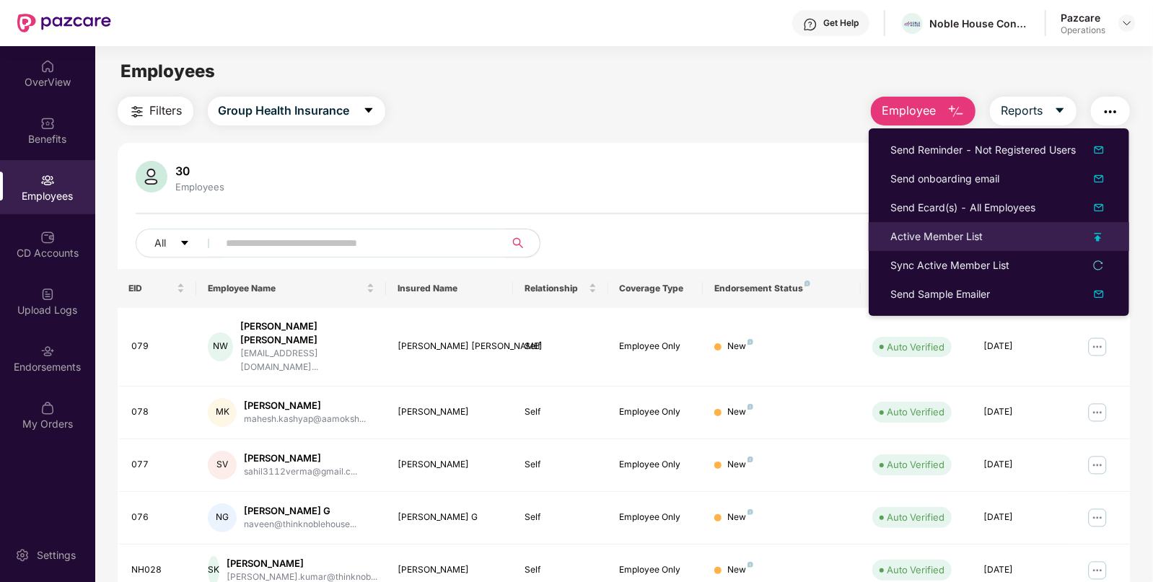
click at [920, 237] on div "Active Member List" at bounding box center [936, 237] width 92 height 16
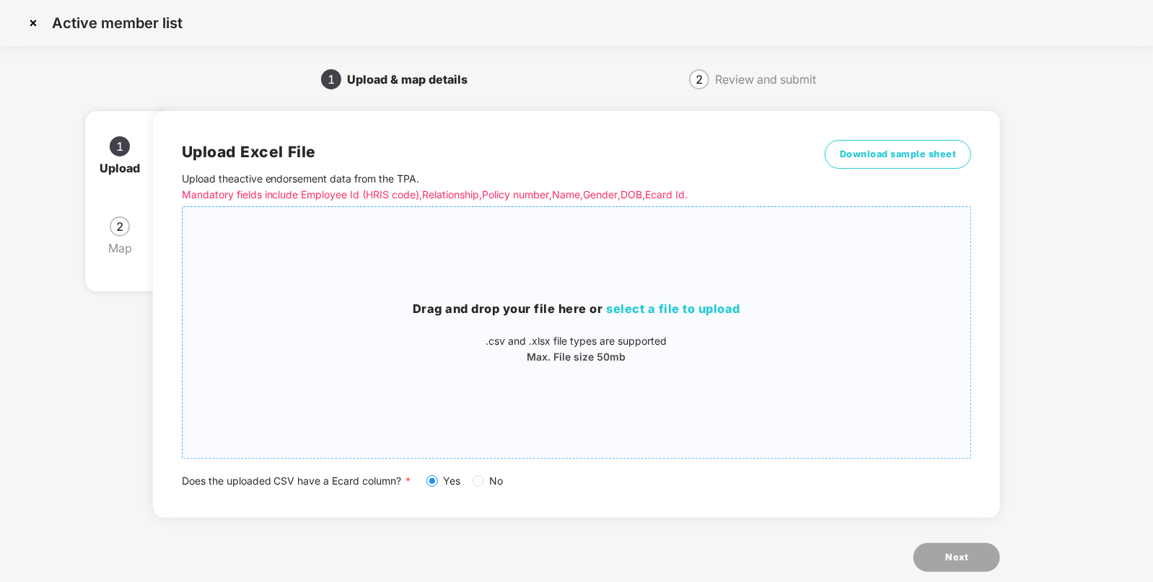
click at [630, 291] on div "Drag and drop your file here or select a file to upload .csv and .xlsx file typ…" at bounding box center [576, 333] width 788 height 228
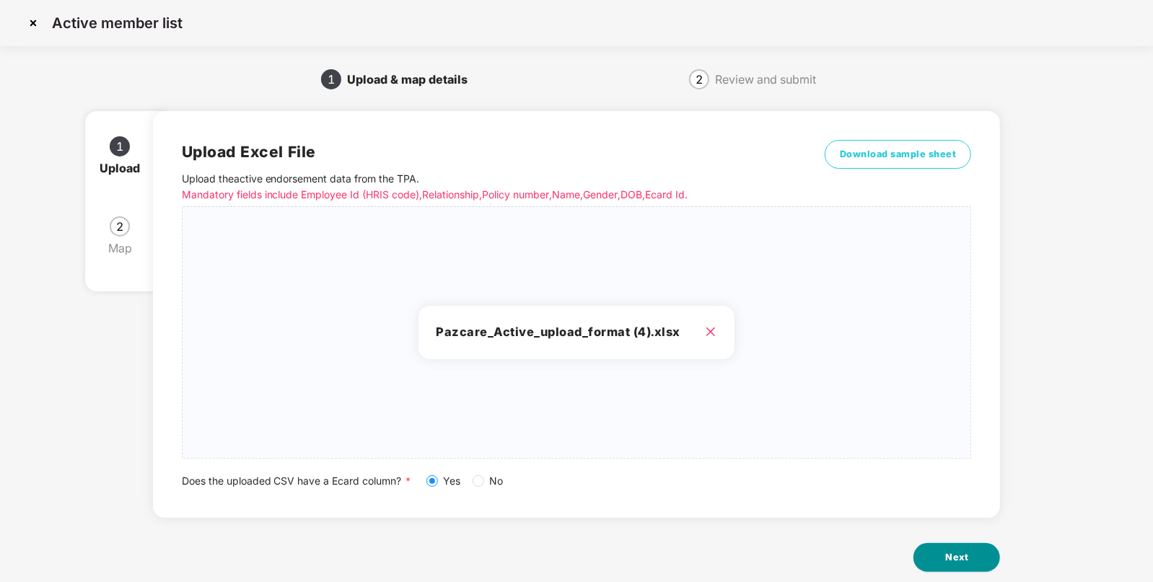
click at [967, 546] on button "Next" at bounding box center [956, 557] width 87 height 29
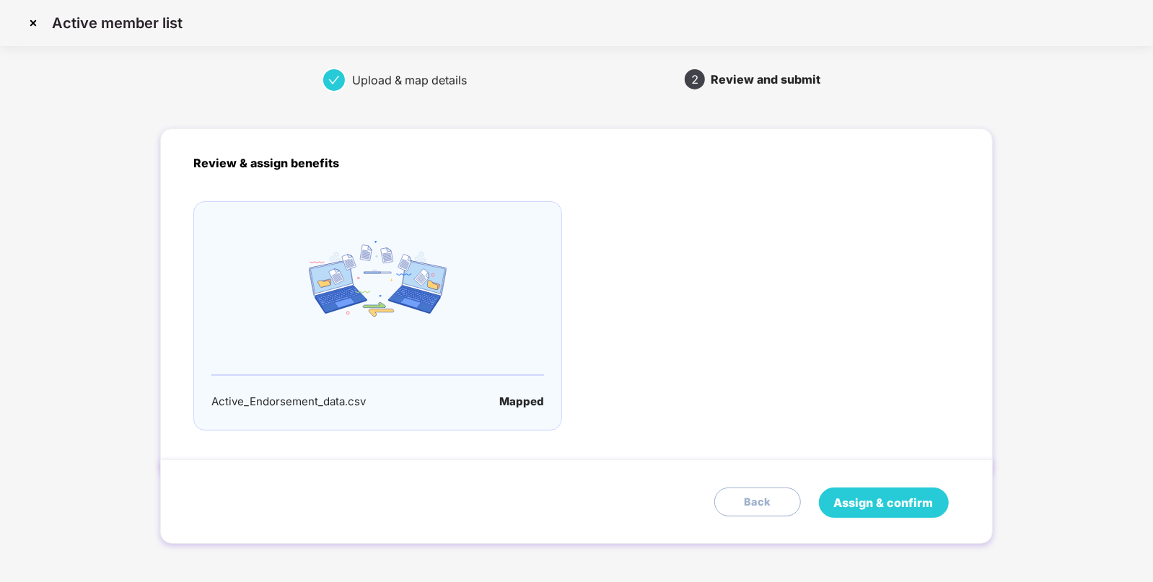
click at [870, 508] on span "Assign & confirm" at bounding box center [884, 503] width 100 height 18
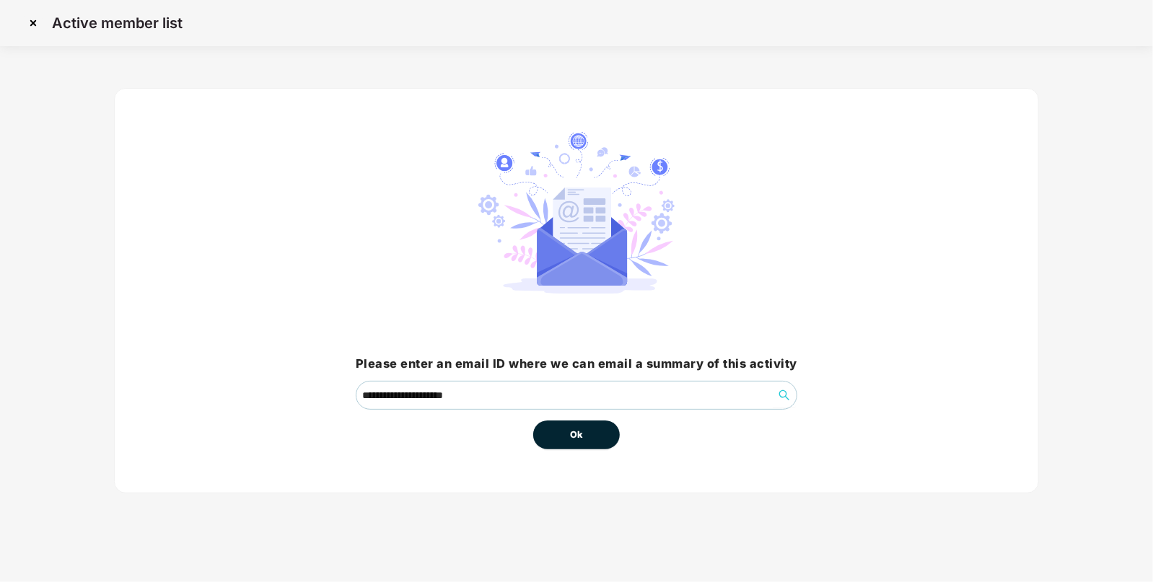
click at [589, 435] on button "Ok" at bounding box center [576, 435] width 87 height 29
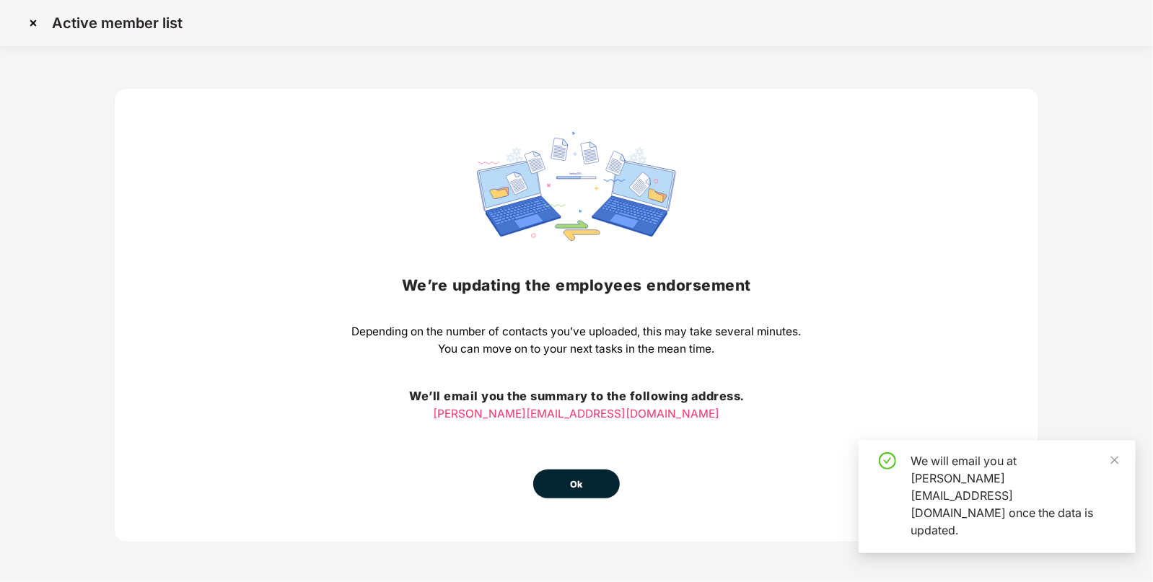
click at [566, 490] on button "Ok" at bounding box center [576, 484] width 87 height 29
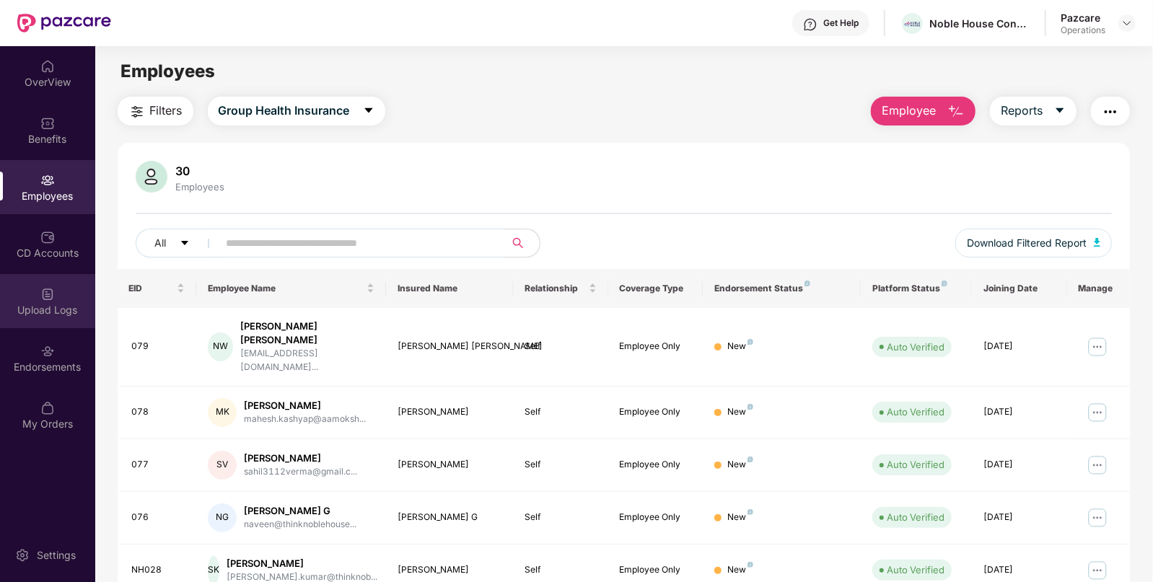
click at [39, 291] on div "Upload Logs" at bounding box center [47, 301] width 95 height 54
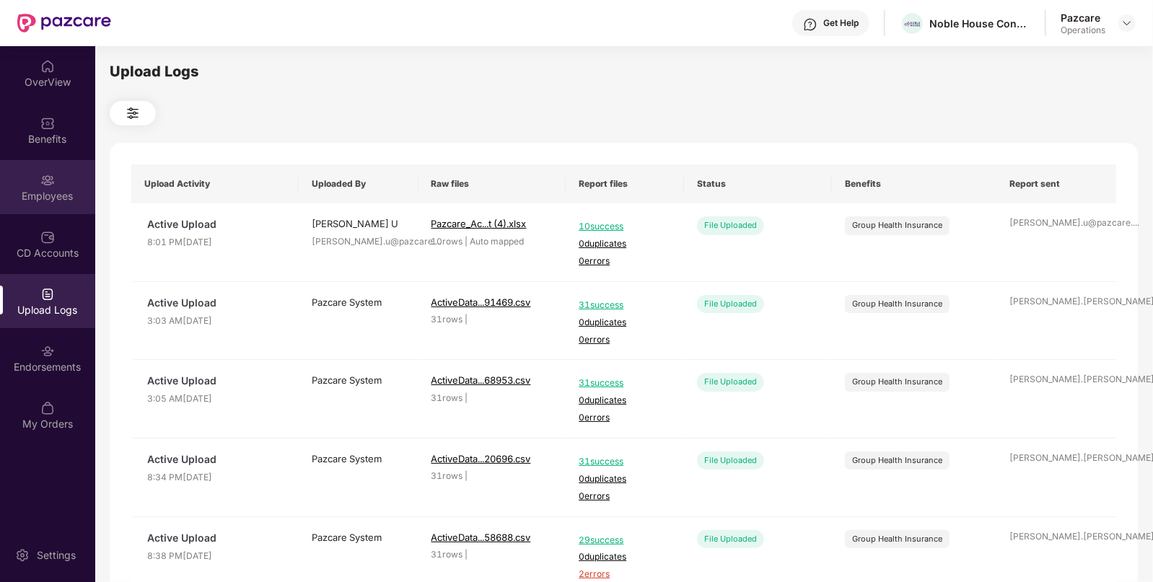
click at [50, 172] on div at bounding box center [47, 179] width 14 height 14
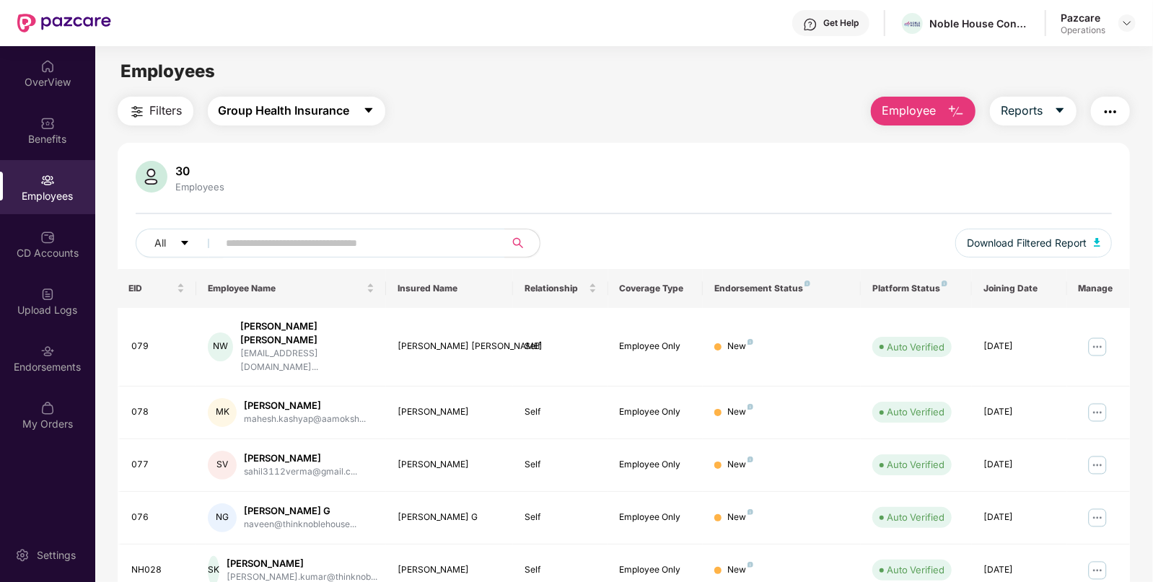
click at [278, 120] on button "Group Health Insurance" at bounding box center [296, 111] width 177 height 29
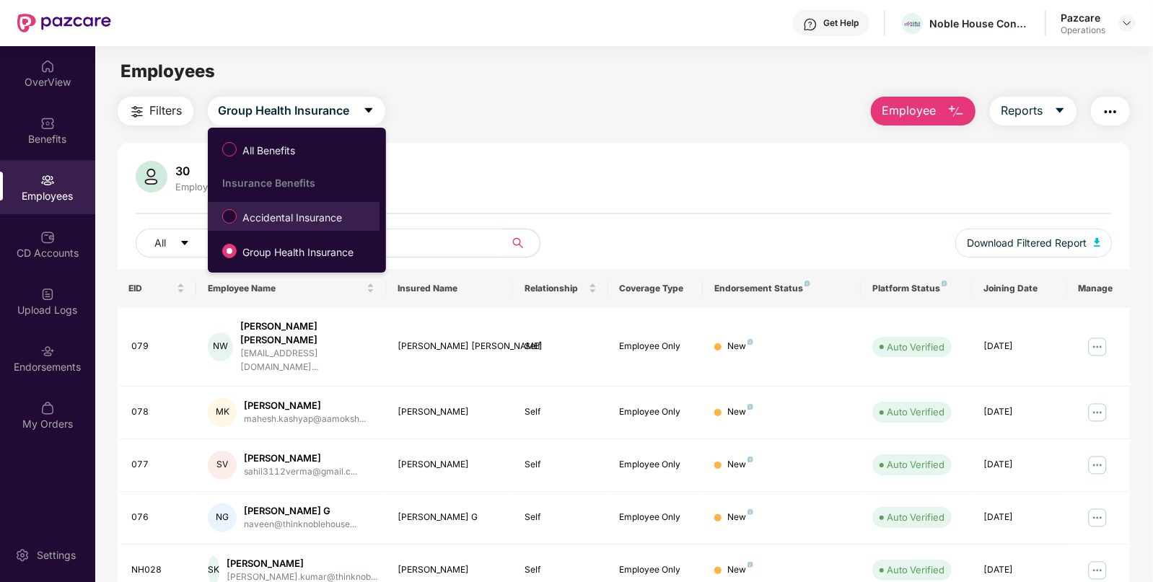
click at [277, 214] on span "Accidental Insurance" at bounding box center [292, 218] width 111 height 16
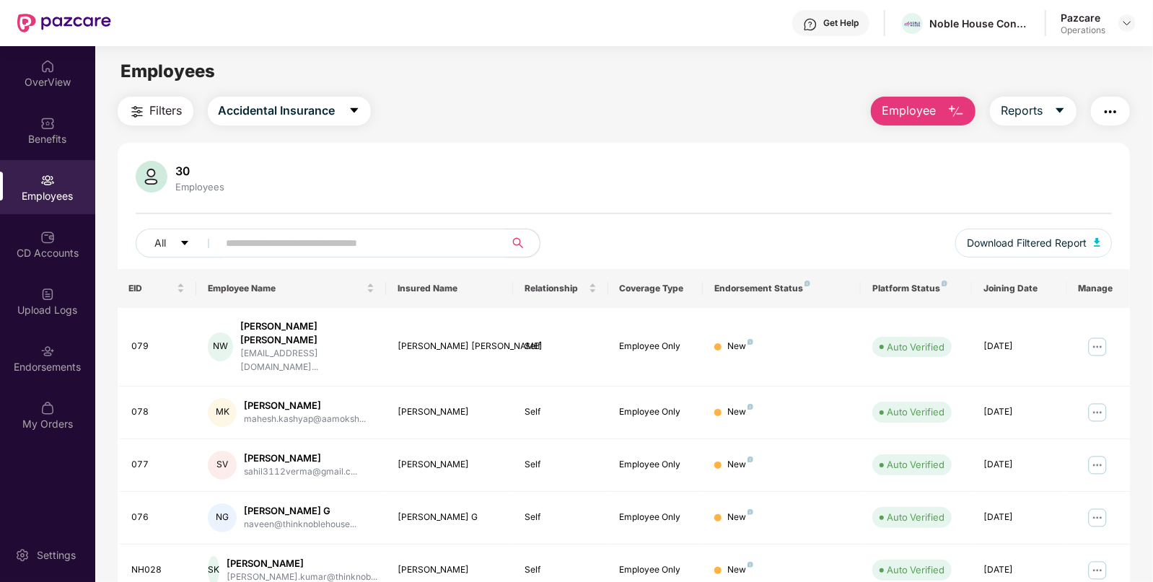
click at [142, 111] on img "button" at bounding box center [136, 111] width 17 height 17
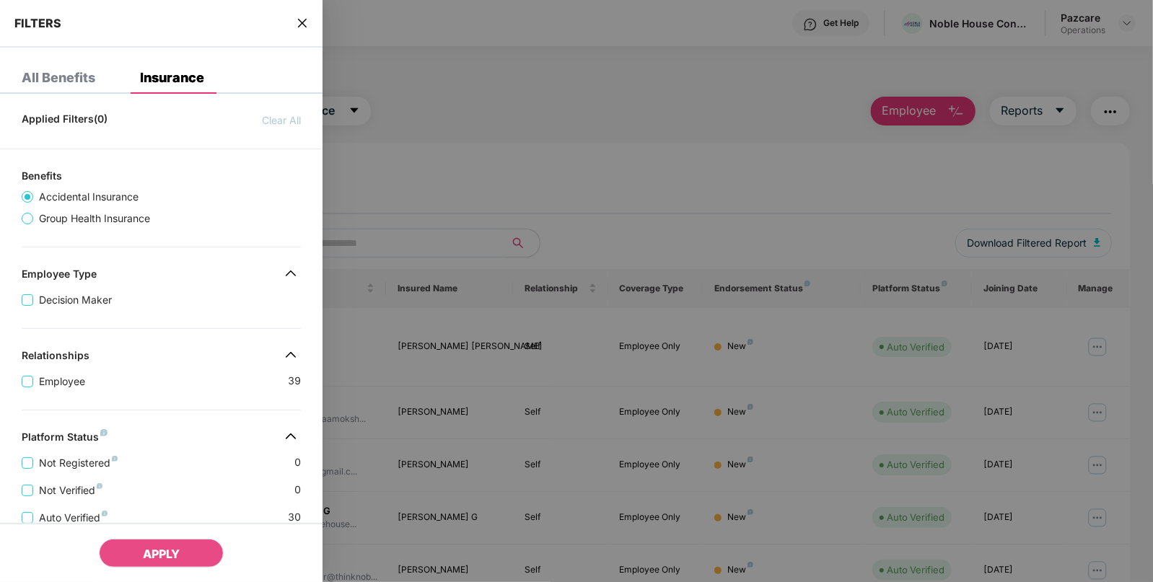
scroll to position [298, 0]
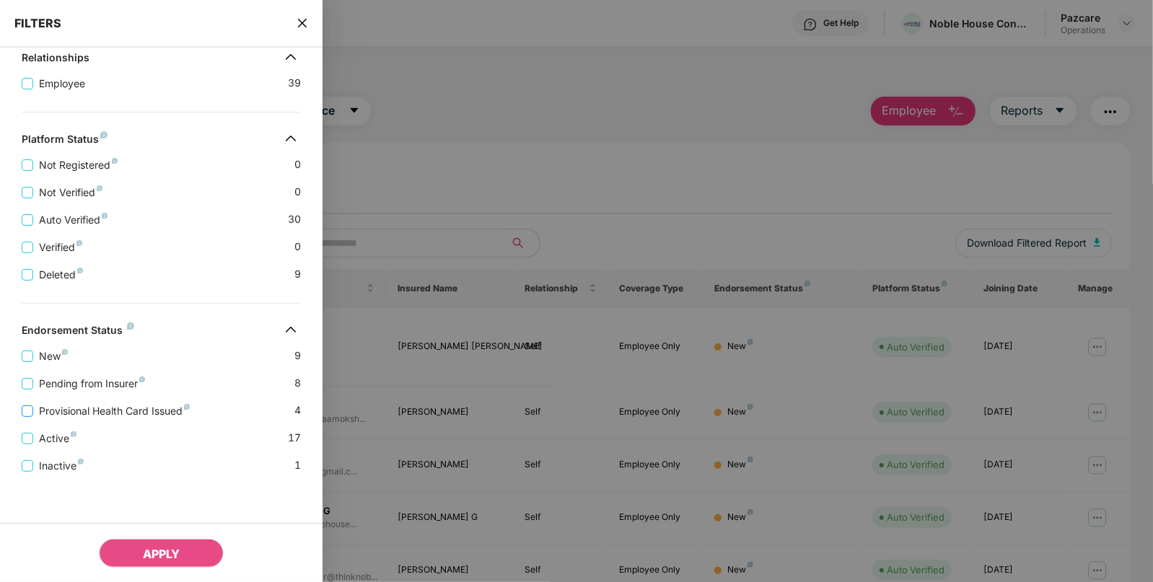
click at [188, 411] on span "Provisional Health Card Issued" at bounding box center [114, 411] width 162 height 16
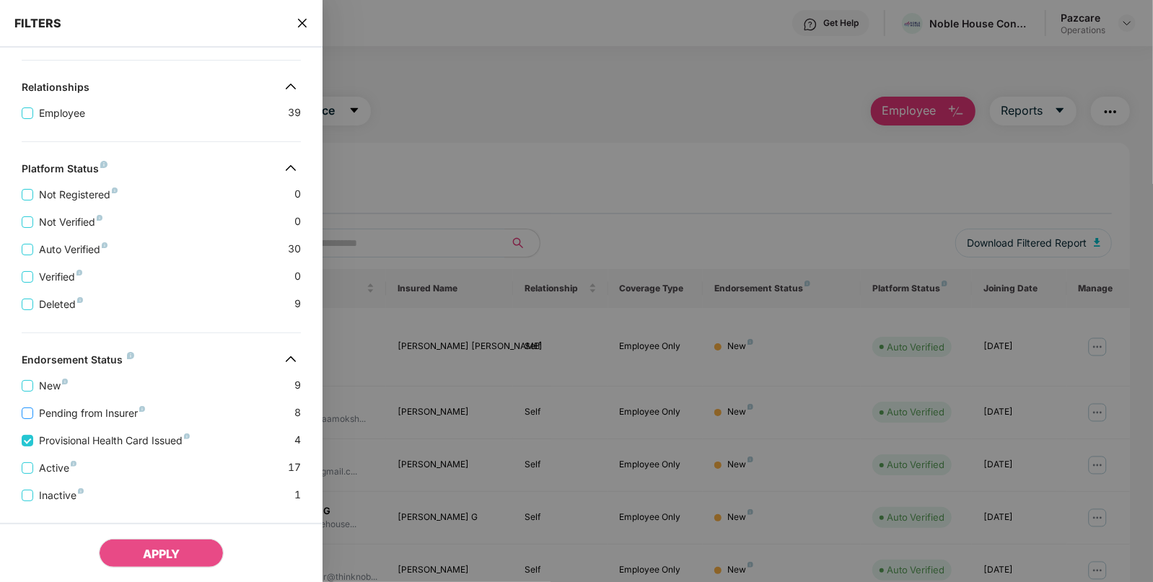
click at [85, 408] on span "Pending from Insurer" at bounding box center [92, 413] width 118 height 16
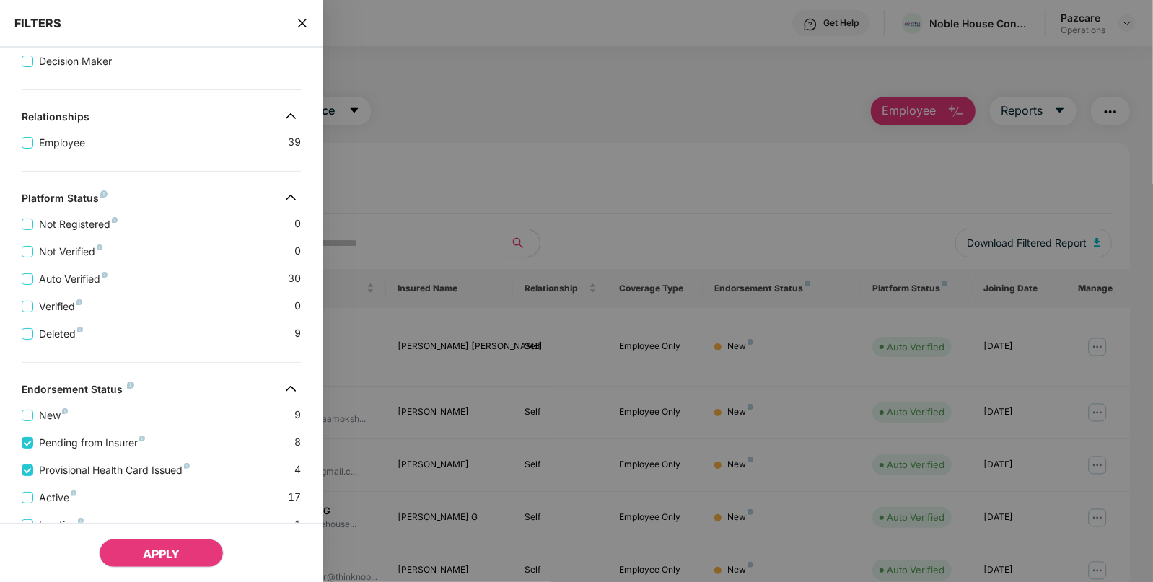
click at [175, 555] on span "APPLY" at bounding box center [161, 554] width 37 height 14
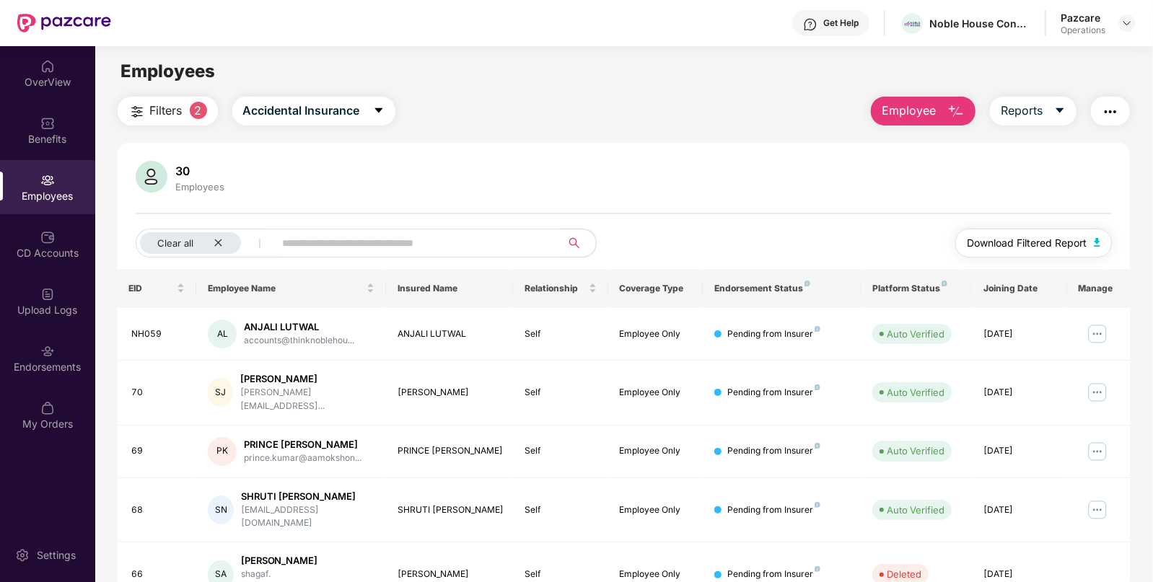
click at [1041, 242] on span "Download Filtered Report" at bounding box center [1027, 243] width 120 height 16
click at [1104, 117] on img "button" at bounding box center [1109, 111] width 17 height 17
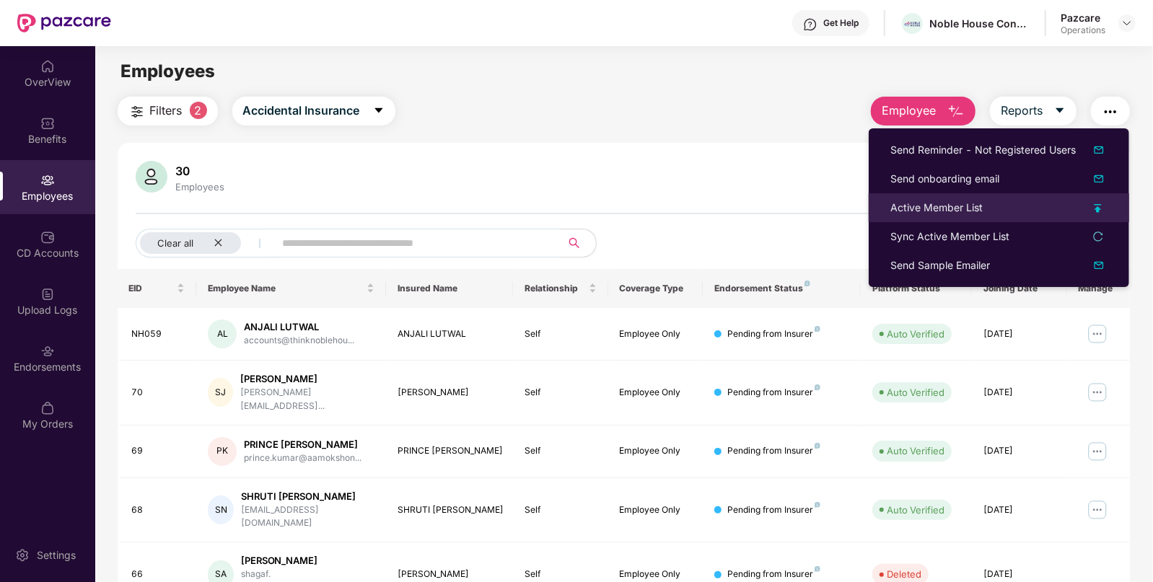
click at [967, 215] on div "Active Member List" at bounding box center [936, 208] width 92 height 16
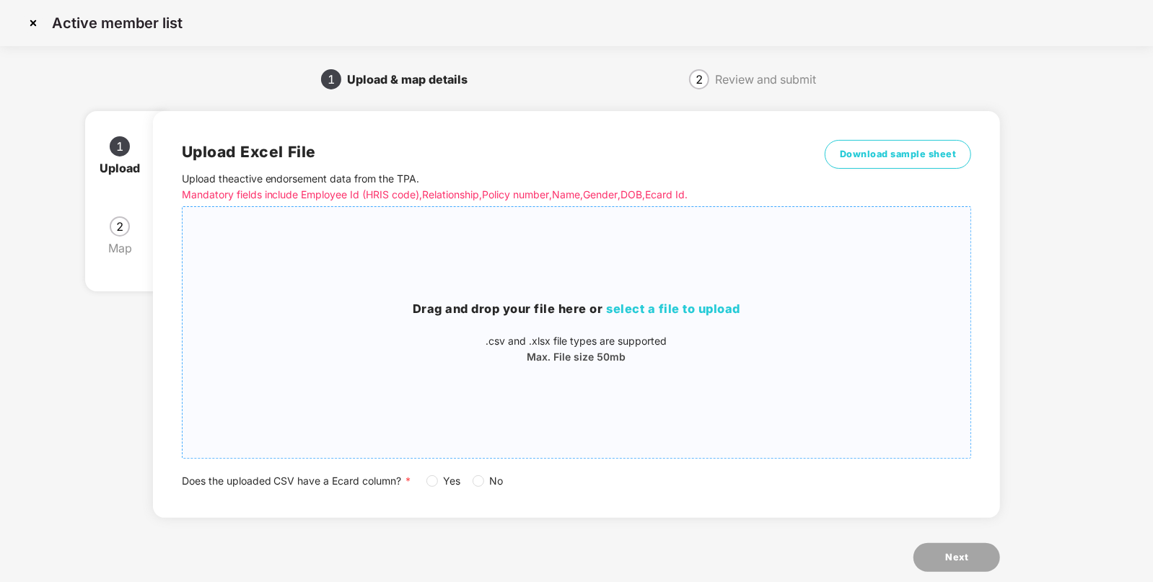
click at [649, 307] on span "select a file to upload" at bounding box center [674, 309] width 134 height 14
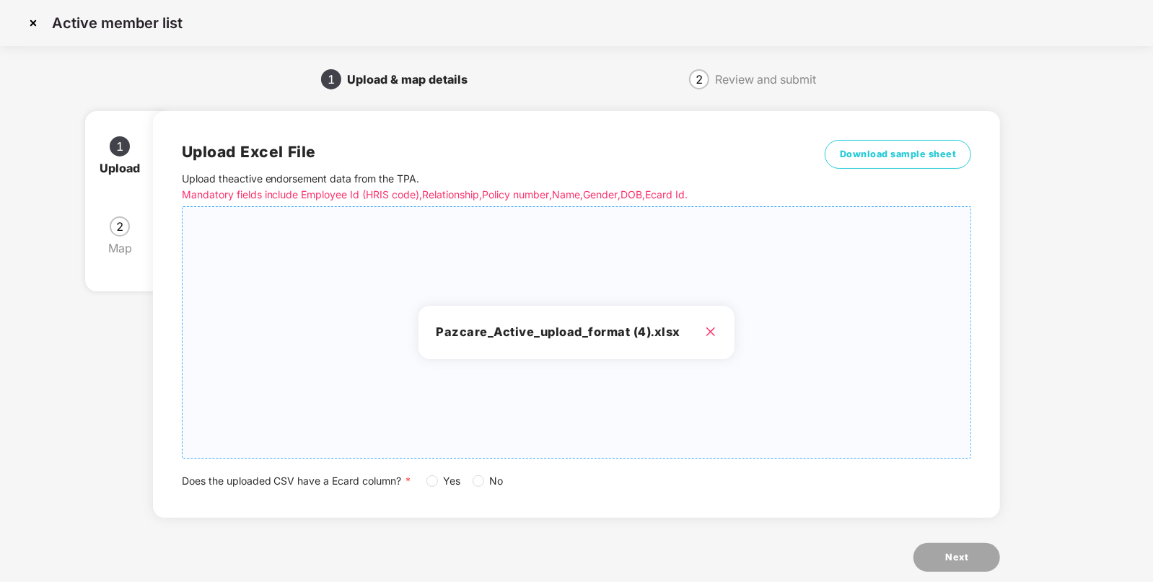
click at [576, 327] on h3 "Pazcare_Active_upload_format (4).xlsx" at bounding box center [576, 332] width 281 height 19
click at [952, 559] on span "Next" at bounding box center [956, 557] width 23 height 14
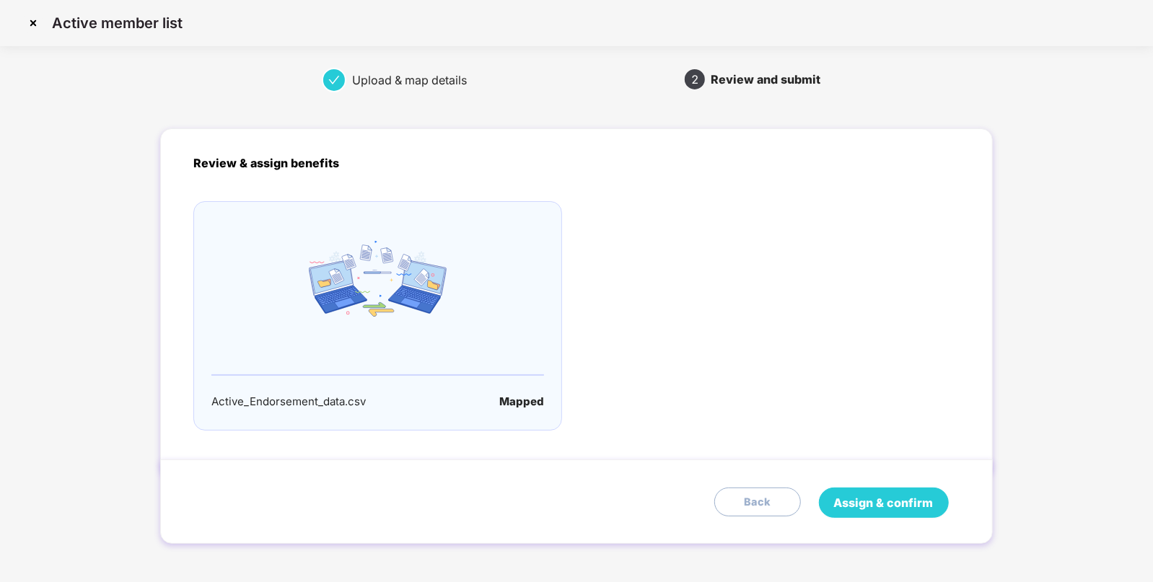
click at [842, 496] on span "Assign & confirm" at bounding box center [884, 503] width 100 height 18
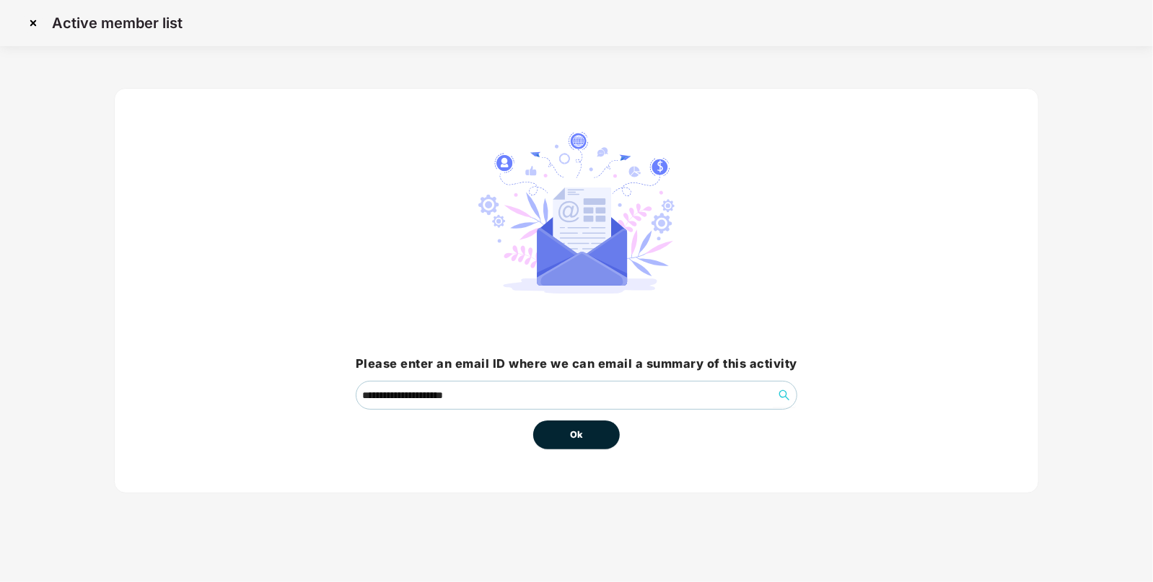
click at [602, 428] on button "Ok" at bounding box center [576, 435] width 87 height 29
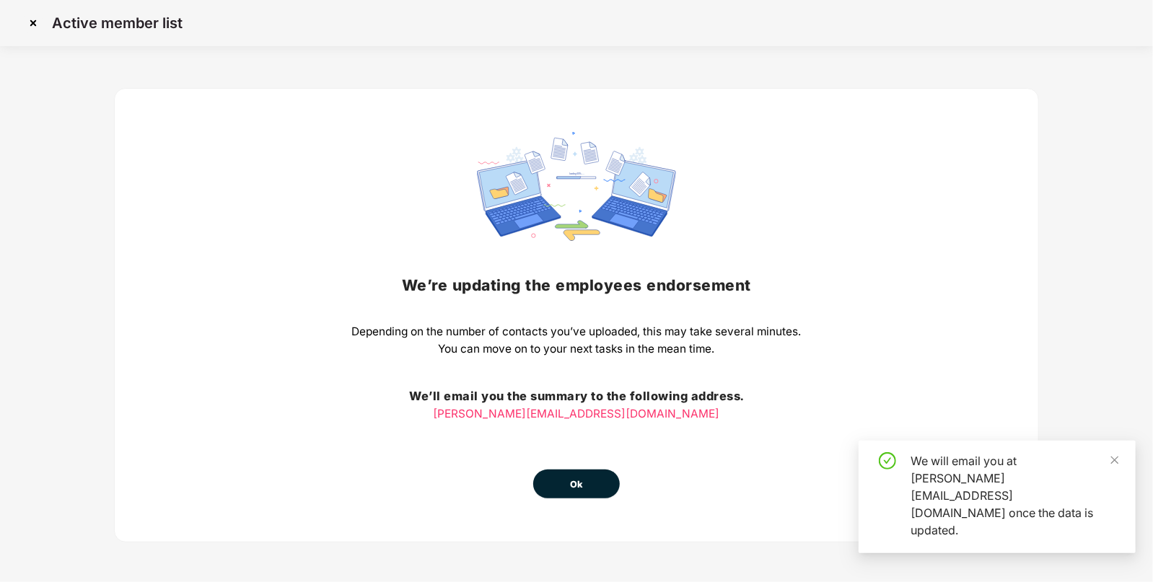
click at [602, 428] on div "We’re updating the employees endorsement Depending on the number of contacts yo…" at bounding box center [576, 315] width 449 height 366
click at [578, 473] on button "Ok" at bounding box center [576, 484] width 87 height 29
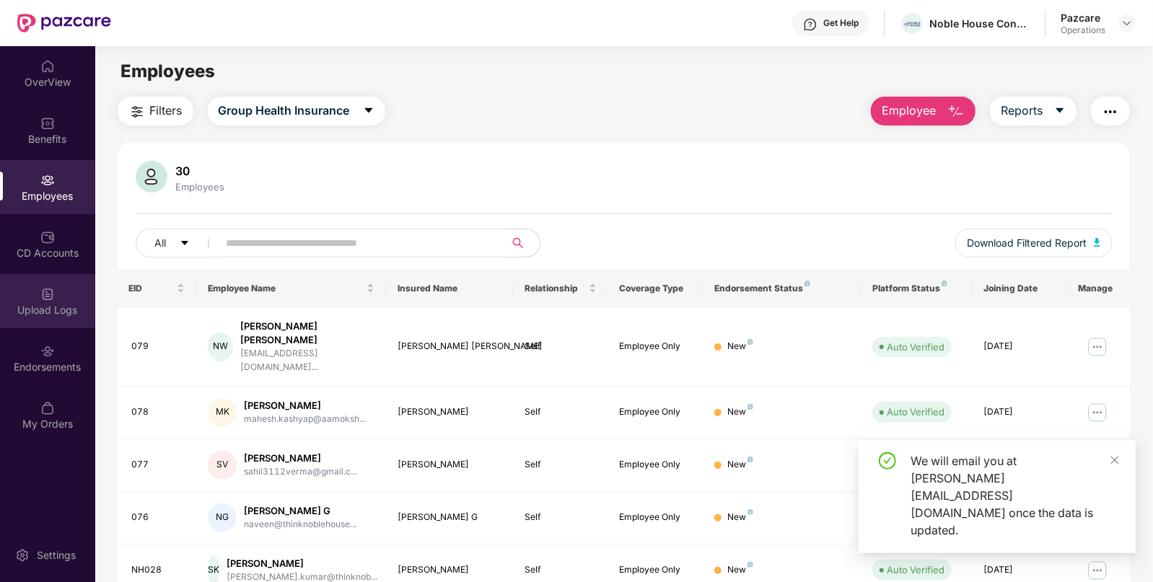
click at [43, 307] on div "Upload Logs" at bounding box center [47, 310] width 95 height 14
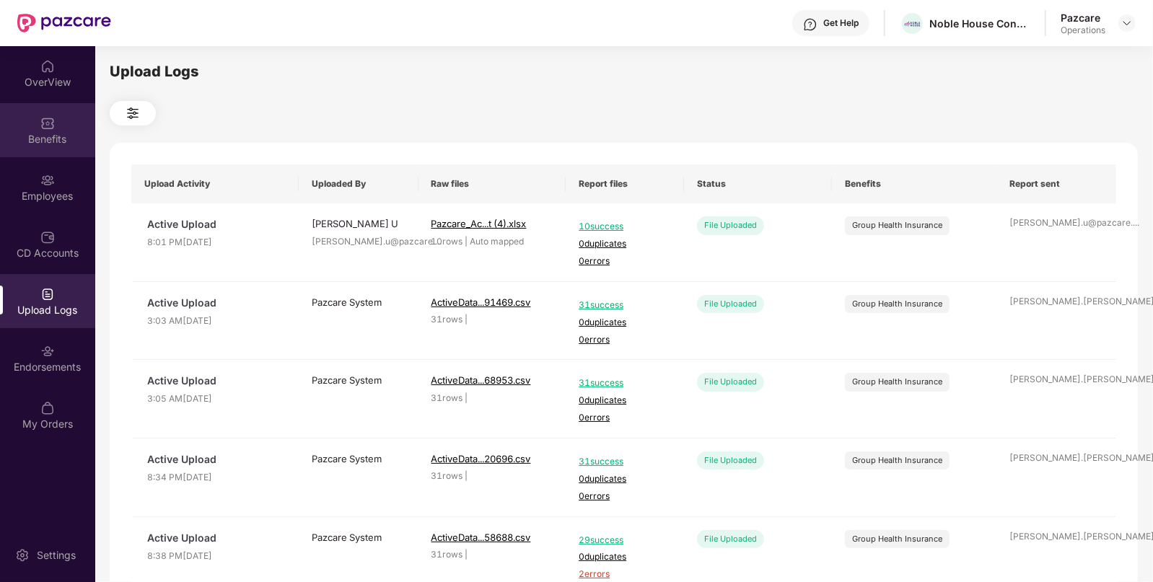
click at [47, 139] on div "Benefits" at bounding box center [47, 139] width 95 height 14
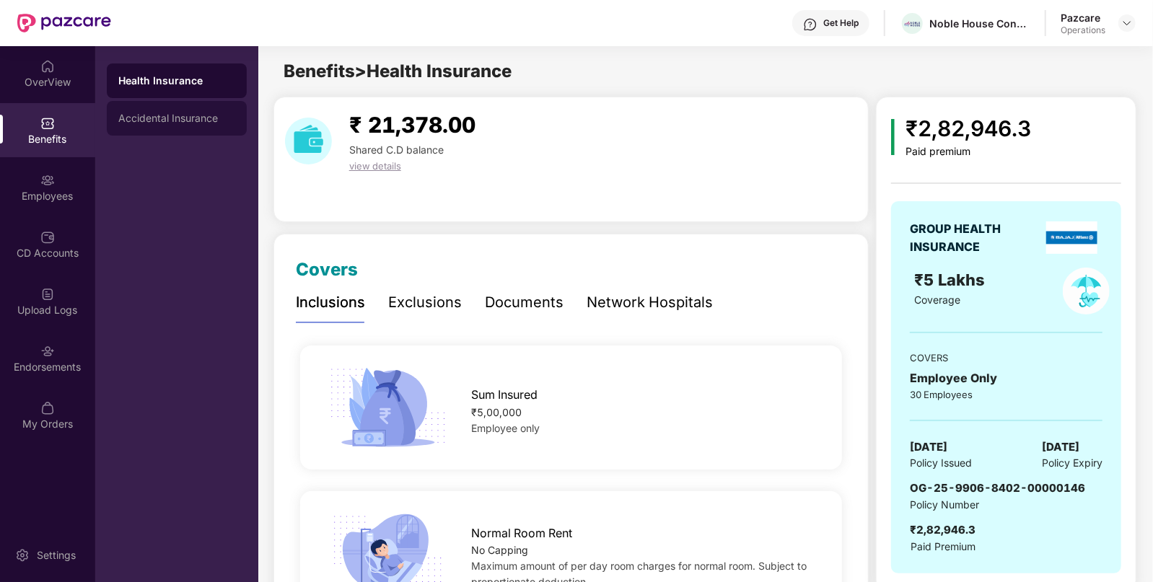
click at [149, 111] on div "Accidental Insurance" at bounding box center [177, 118] width 140 height 35
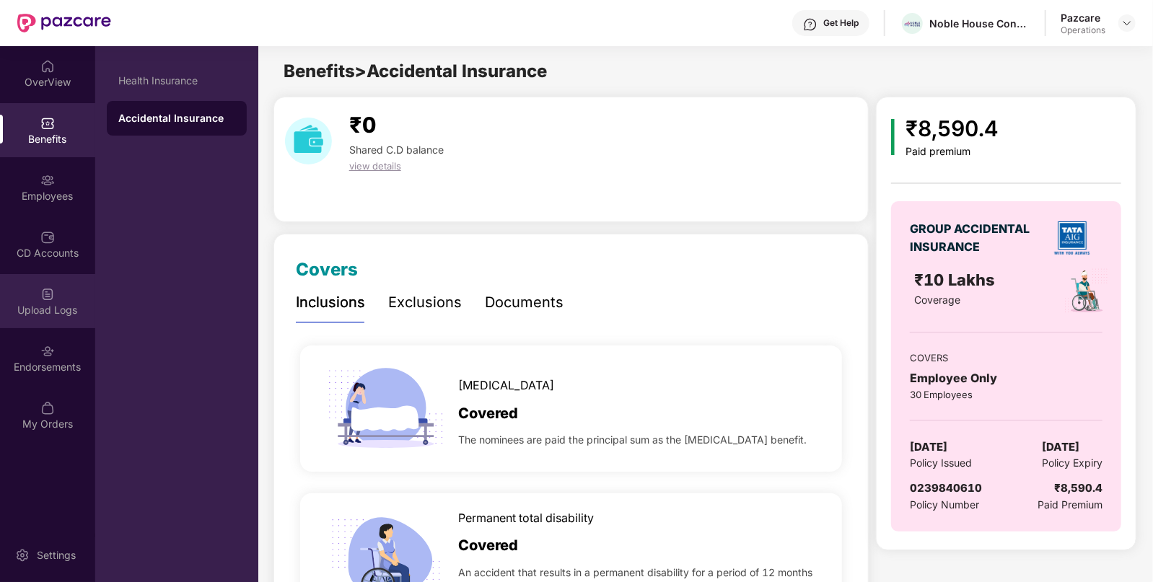
click at [45, 307] on div "Upload Logs" at bounding box center [47, 310] width 95 height 14
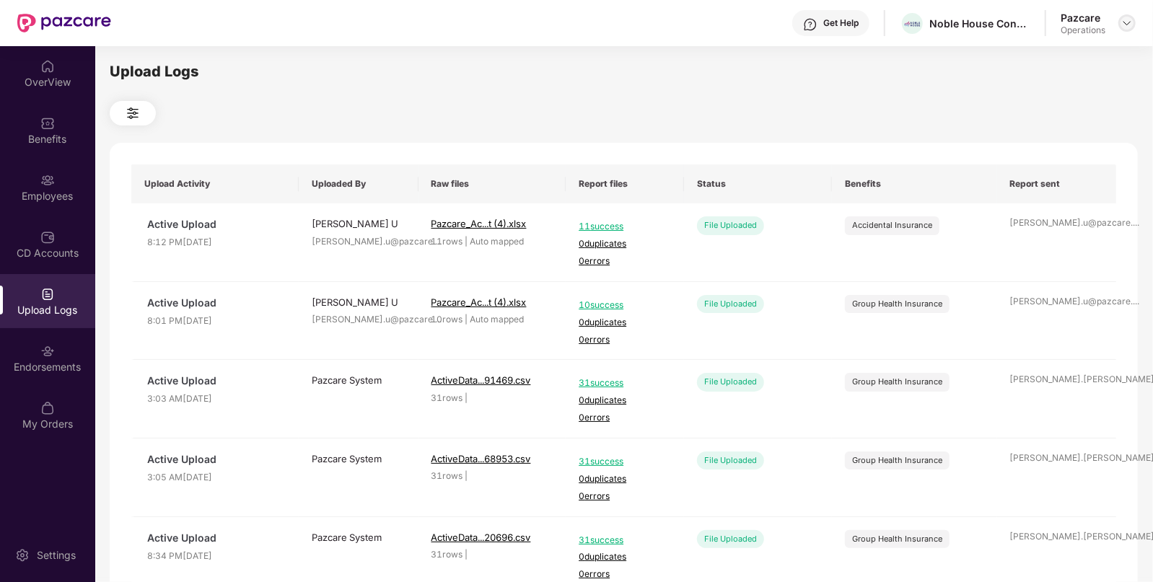
click at [1126, 21] on img at bounding box center [1127, 23] width 12 height 12
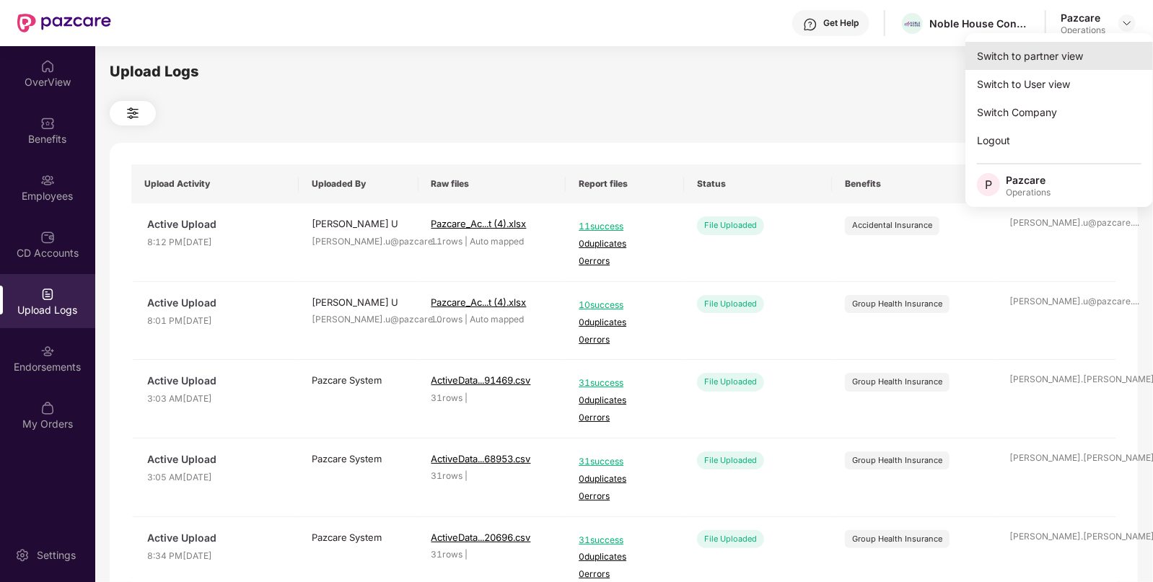
click at [1033, 50] on div "Switch to partner view" at bounding box center [1059, 56] width 188 height 28
